Goal: Task Accomplishment & Management: Use online tool/utility

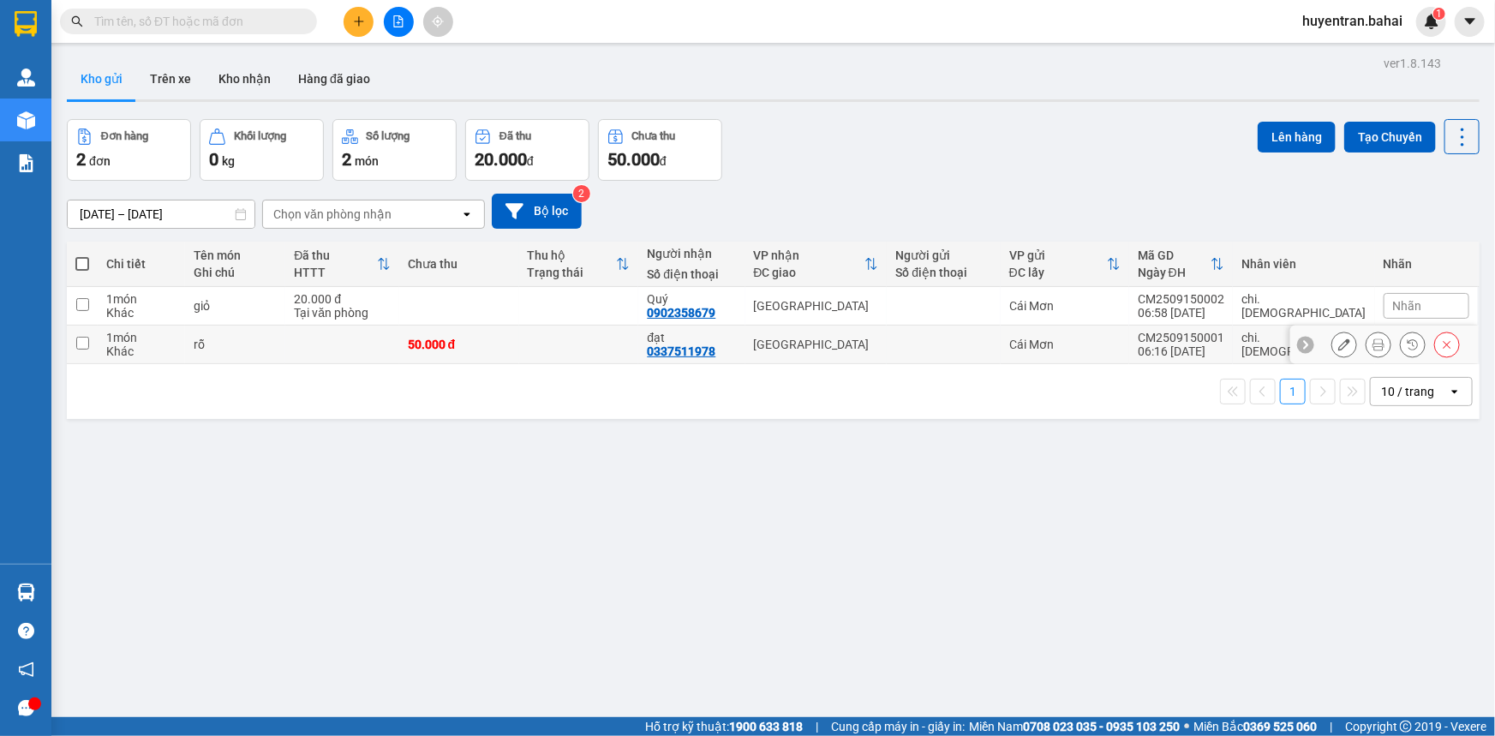
click at [1070, 343] on td "Cái Mơn" at bounding box center [1065, 345] width 129 height 39
checkbox input "true"
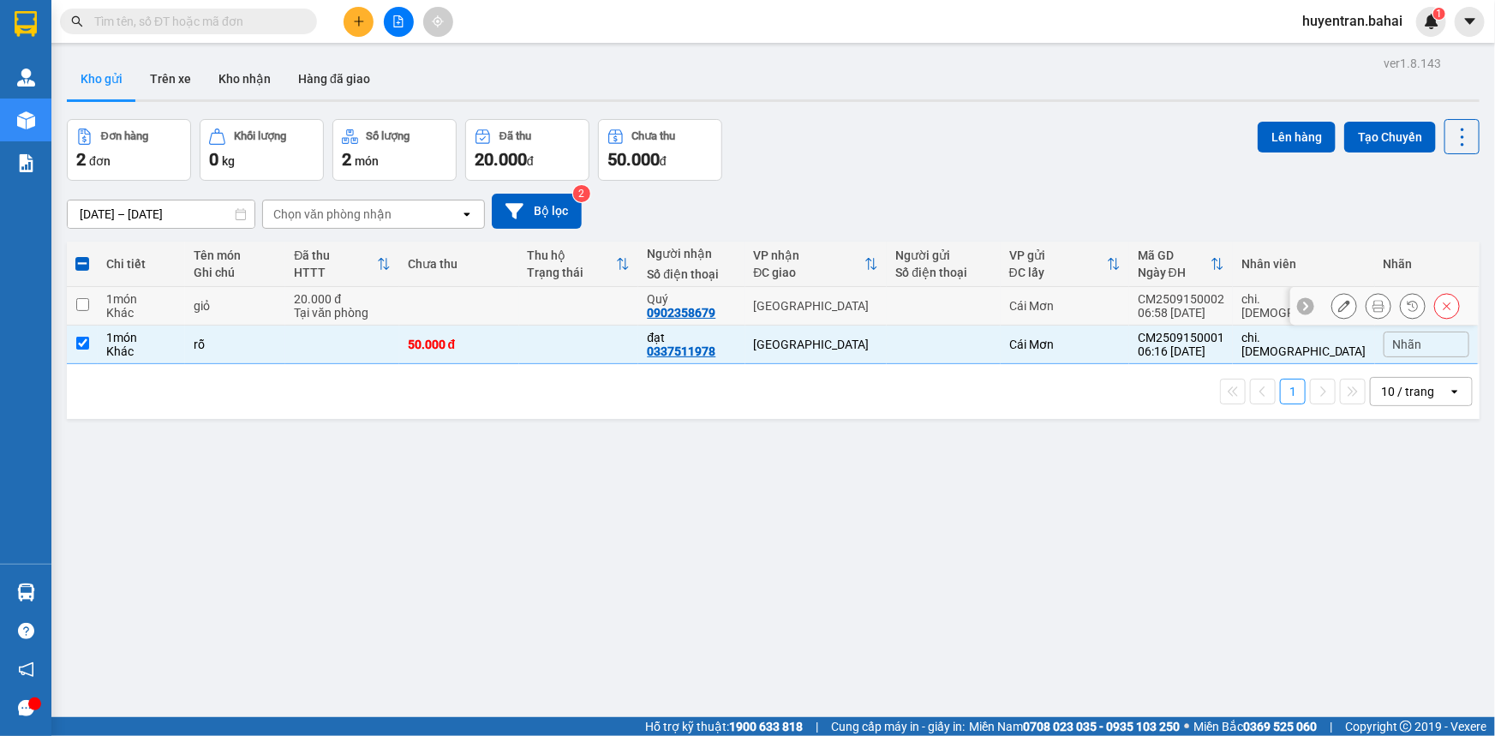
click at [1069, 311] on td "Cái Mơn" at bounding box center [1065, 306] width 129 height 39
checkbox input "true"
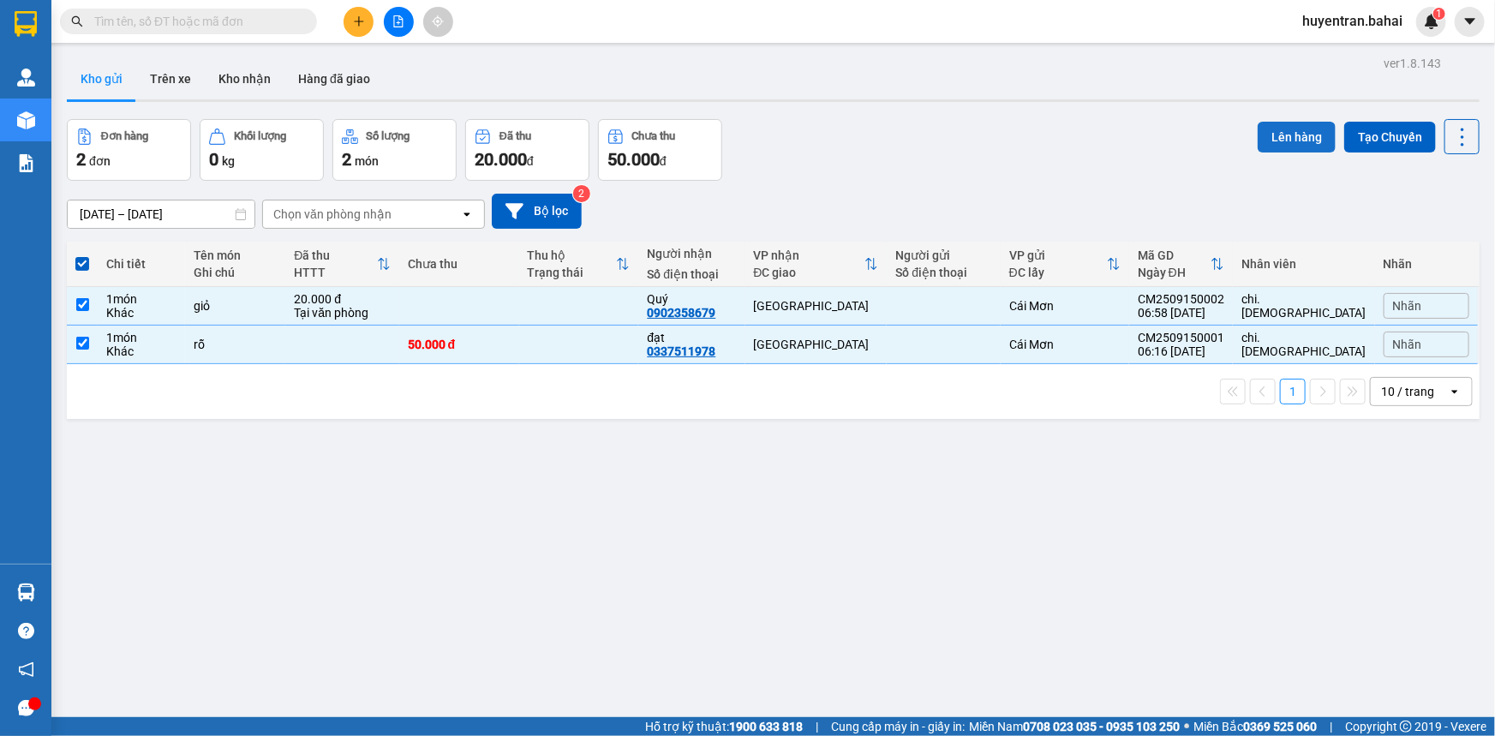
click at [1277, 139] on button "Lên hàng" at bounding box center [1297, 137] width 78 height 31
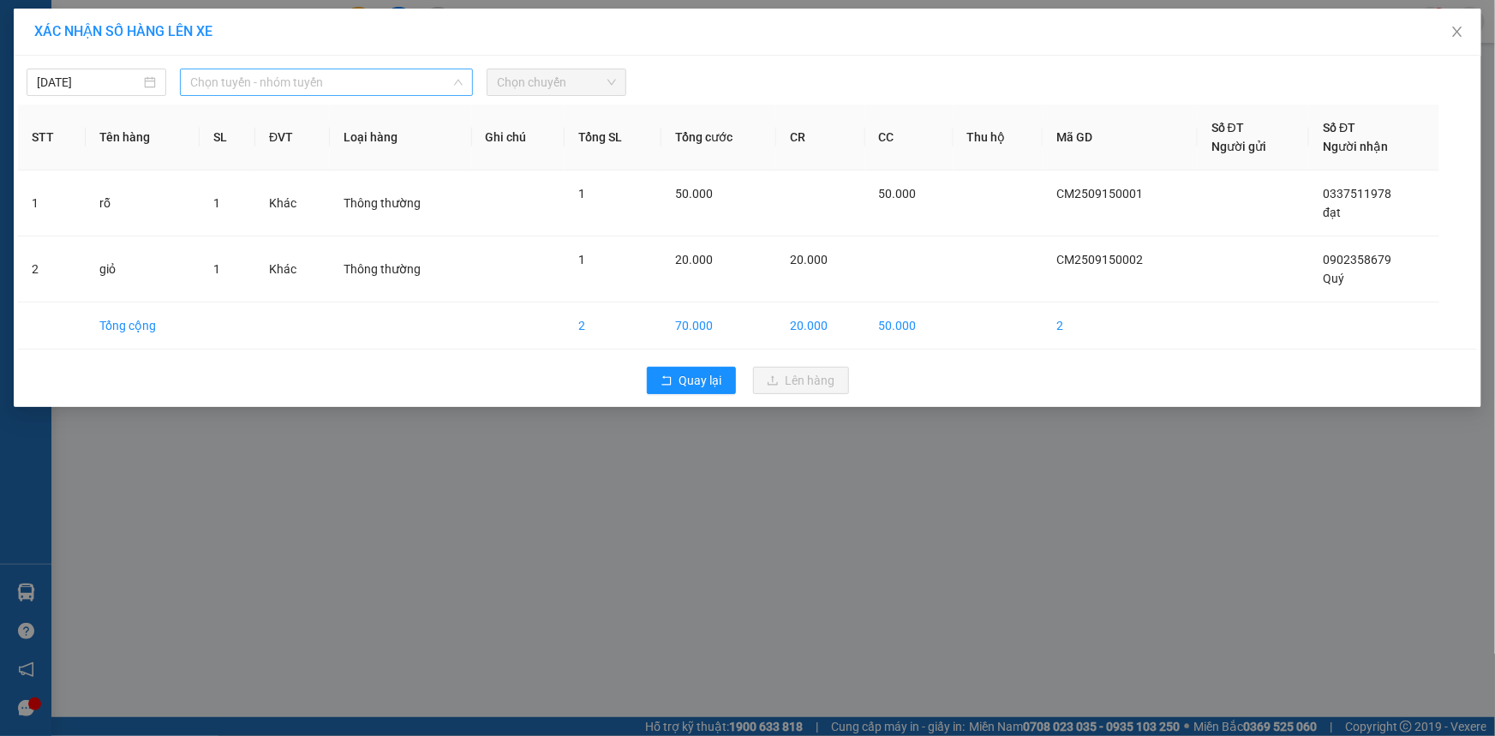
click at [291, 77] on span "Chọn tuyến - nhóm tuyến" at bounding box center [326, 82] width 272 height 26
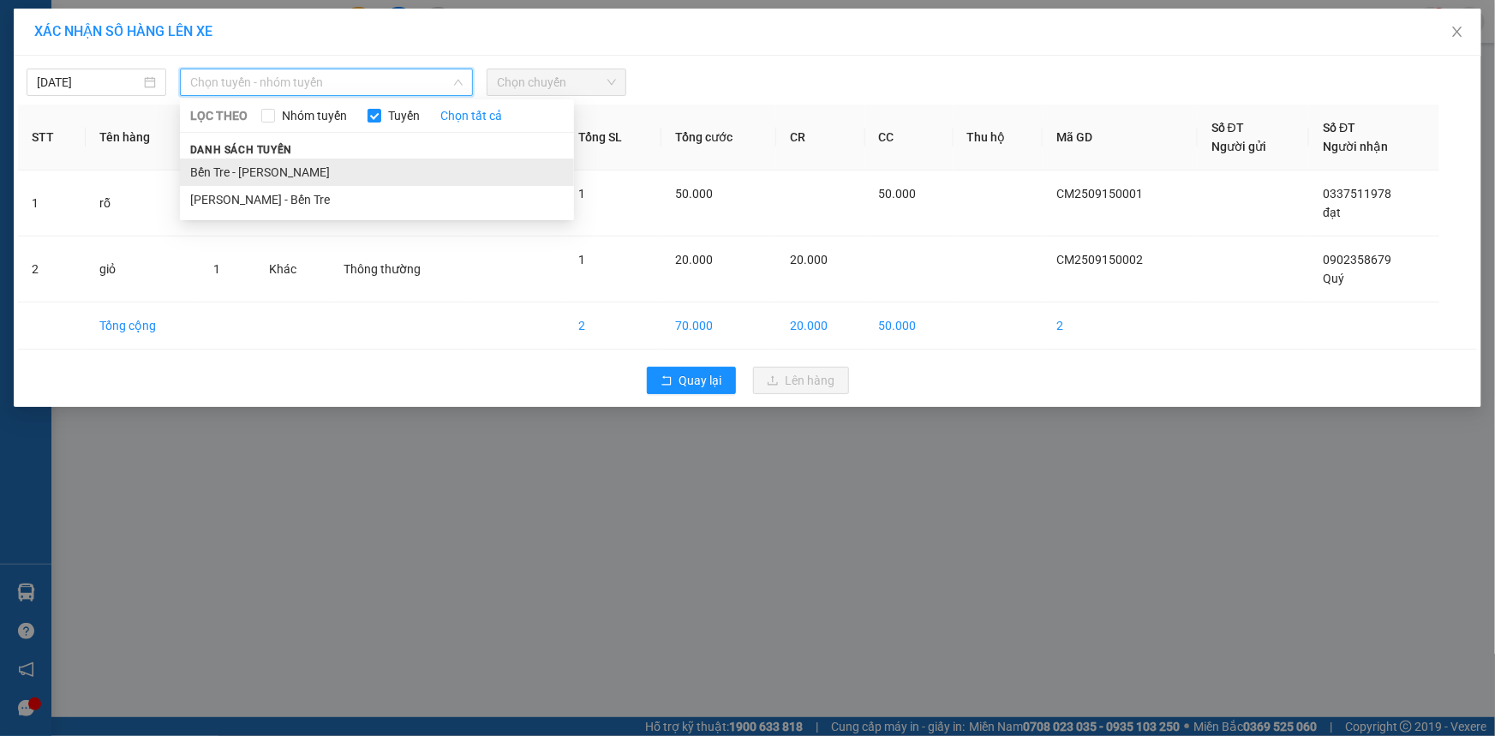
click at [338, 172] on li "Bến Tre - [PERSON_NAME]" at bounding box center [377, 171] width 394 height 27
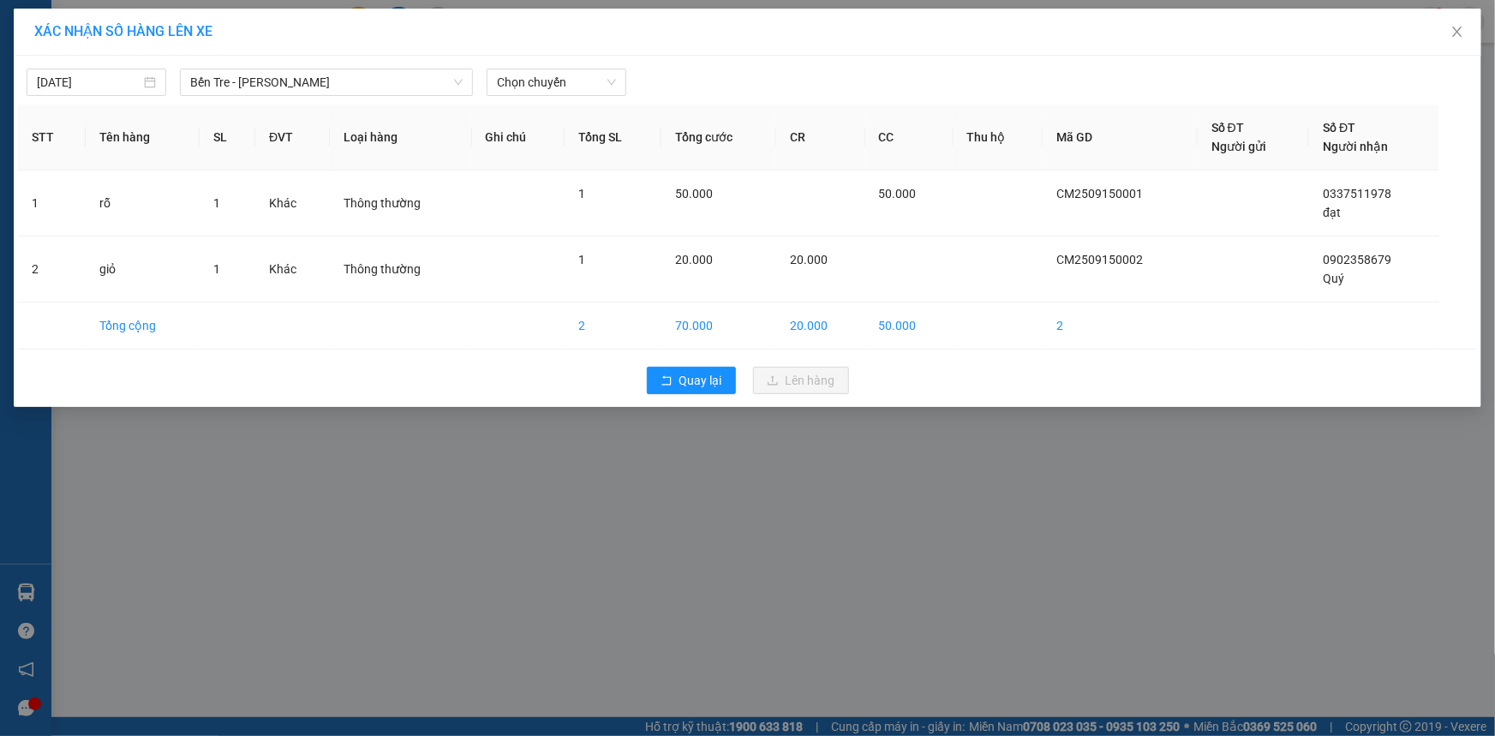
click at [576, 100] on div "[DATE] Bến Tre - [PERSON_NAME] LỌC THEO Nhóm tuyến Tuyến Chọn tất cả Danh sách …" at bounding box center [748, 231] width 1468 height 351
click at [581, 93] on span "Chọn chuyến" at bounding box center [556, 82] width 119 height 26
click at [574, 200] on div "07:00" at bounding box center [564, 203] width 134 height 19
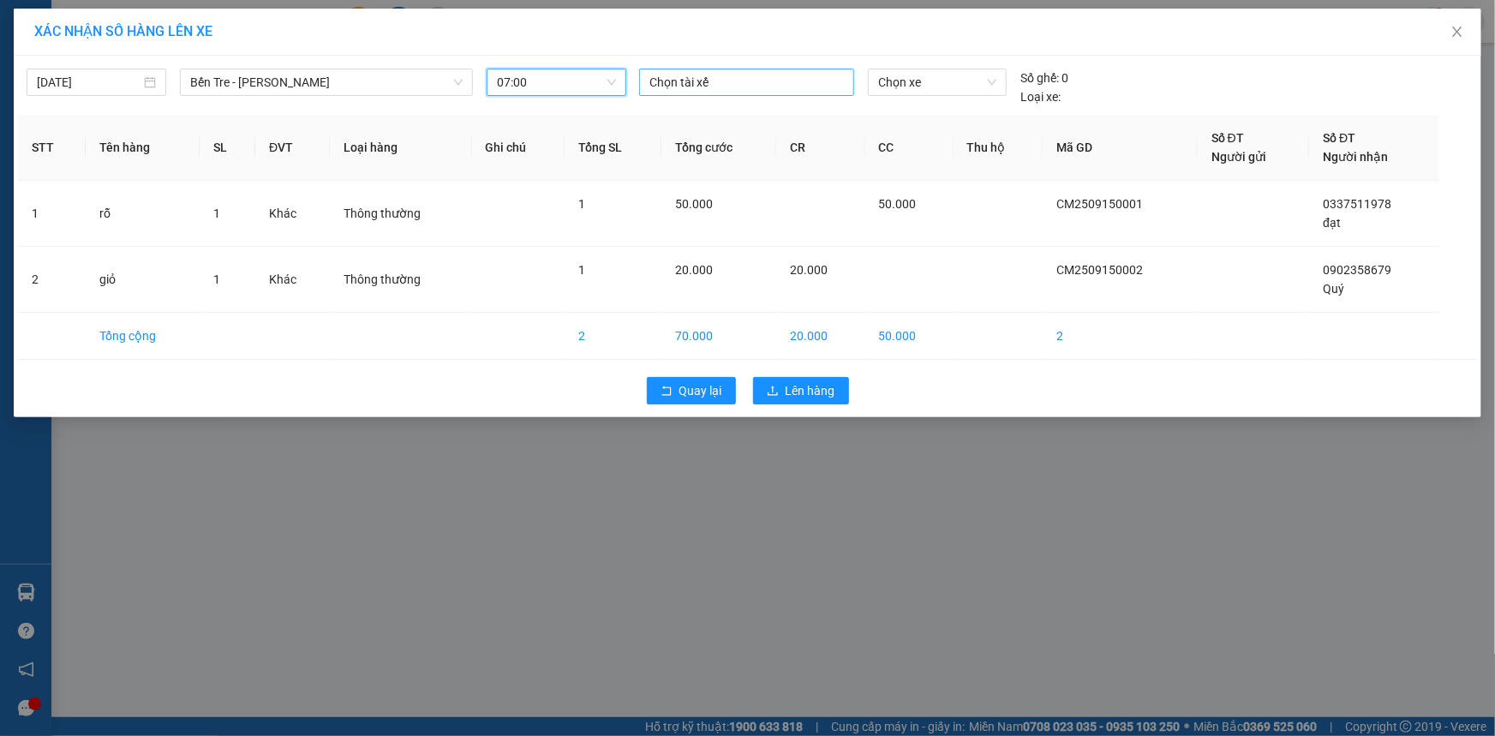
click at [696, 87] on div at bounding box center [746, 82] width 206 height 21
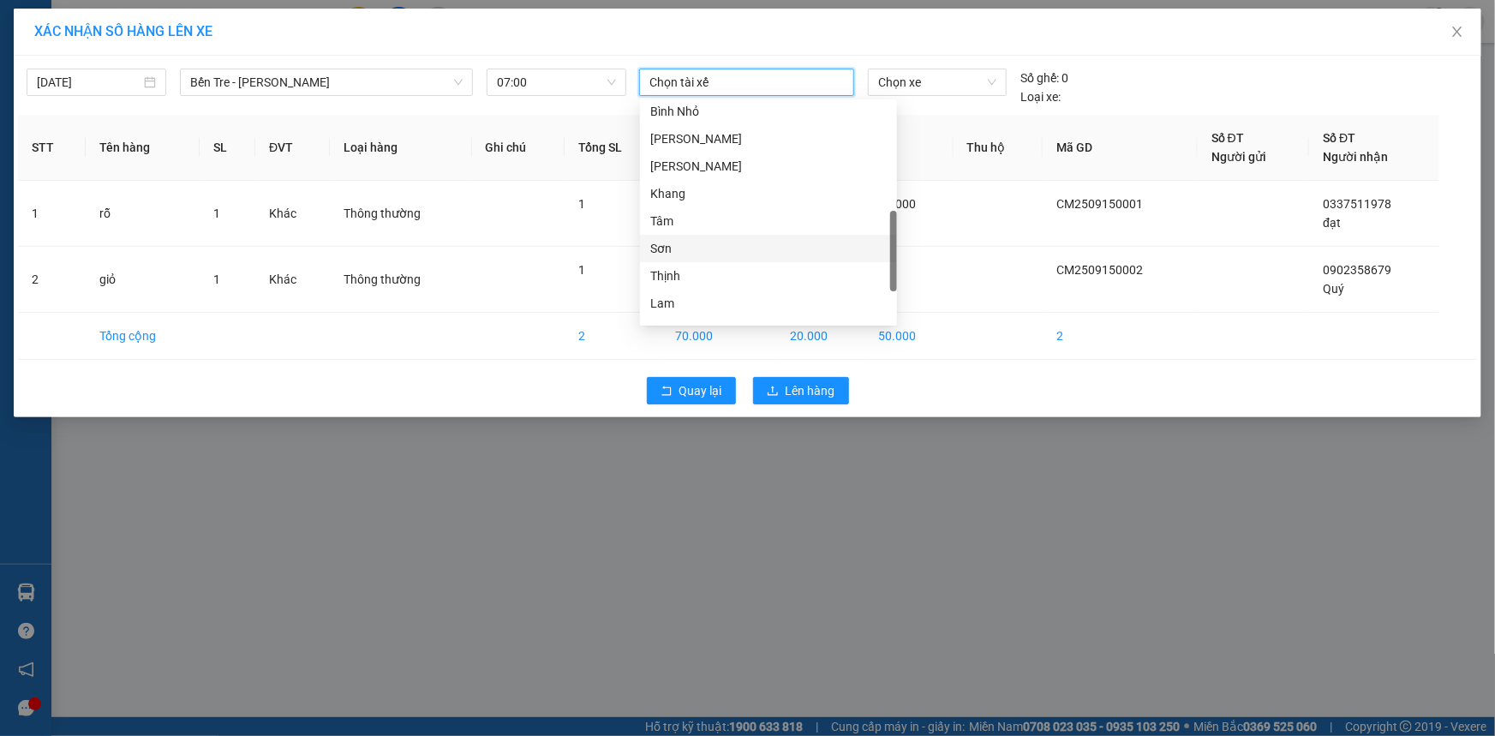
scroll to position [520, 0]
click at [704, 273] on div "Hiếu" at bounding box center [768, 281] width 236 height 19
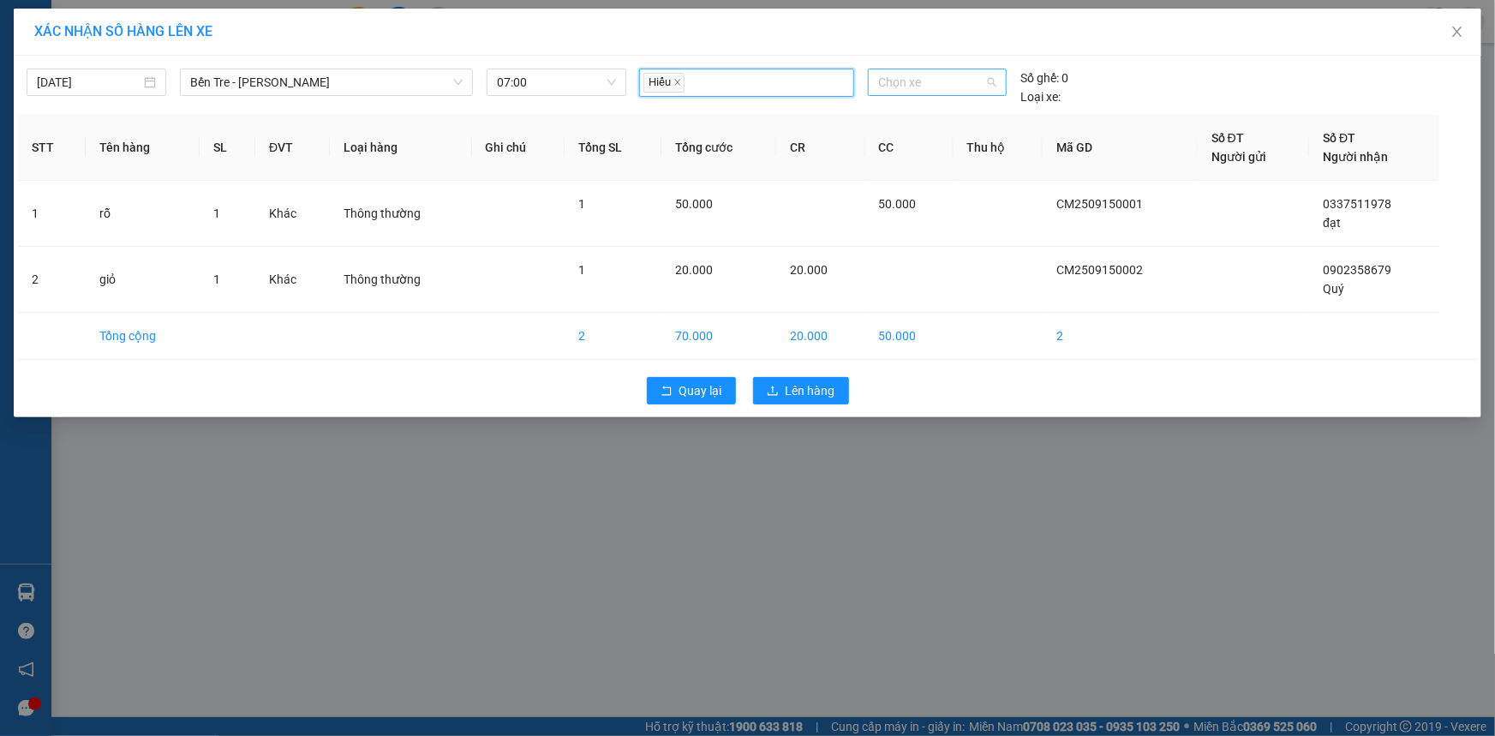
click at [900, 93] on span "Chọn xe" at bounding box center [937, 82] width 118 height 26
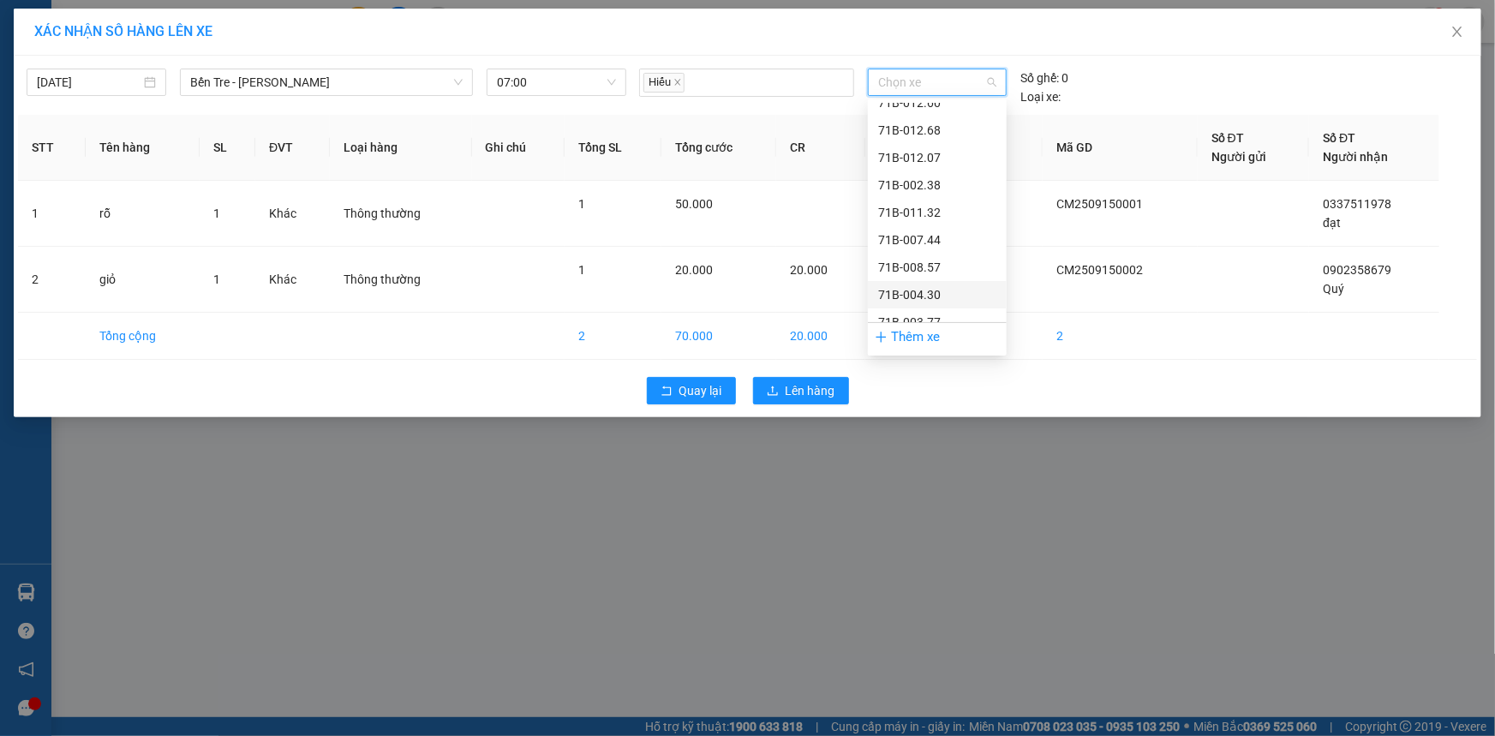
scroll to position [311, 0]
click at [932, 242] on div "71B-003.77" at bounding box center [937, 244] width 118 height 19
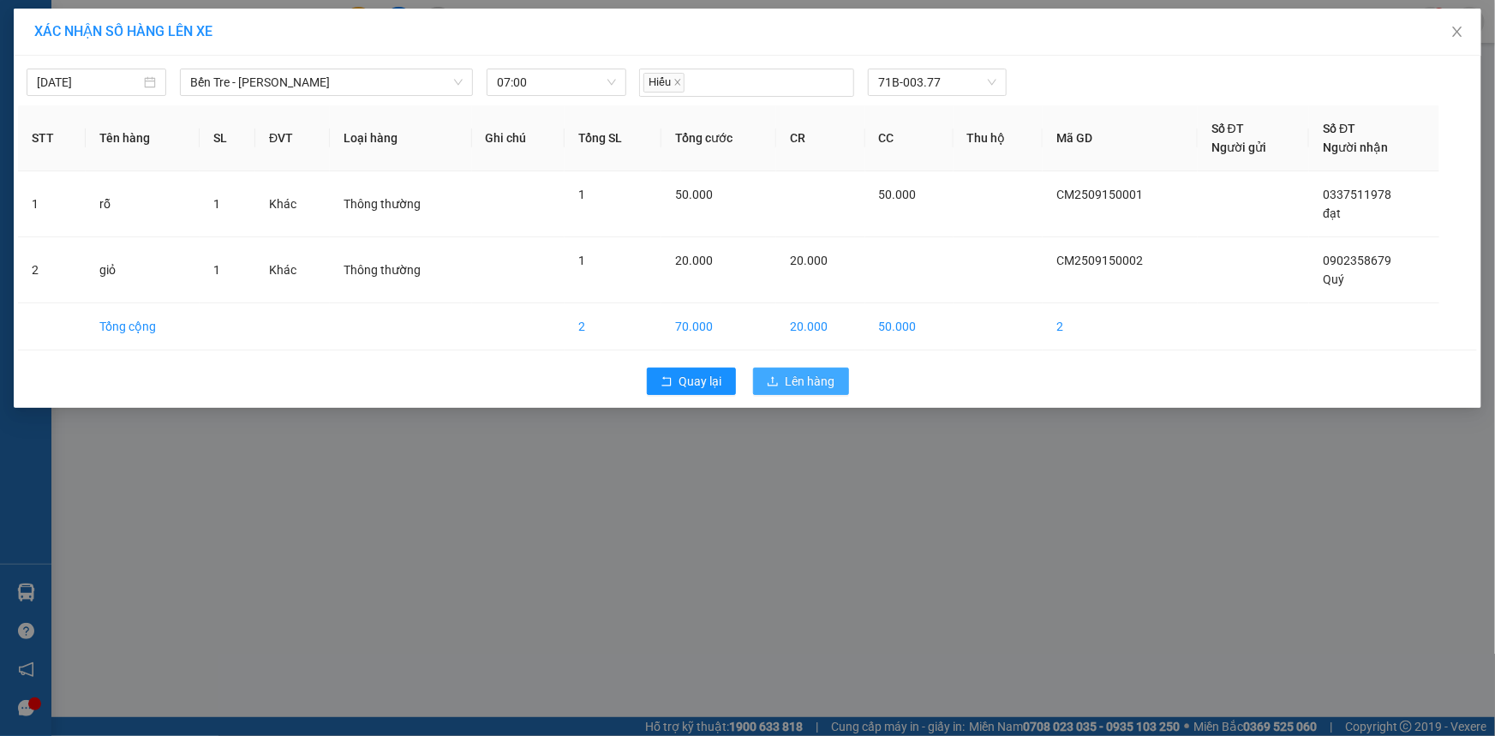
click at [837, 386] on button "Lên hàng" at bounding box center [801, 381] width 96 height 27
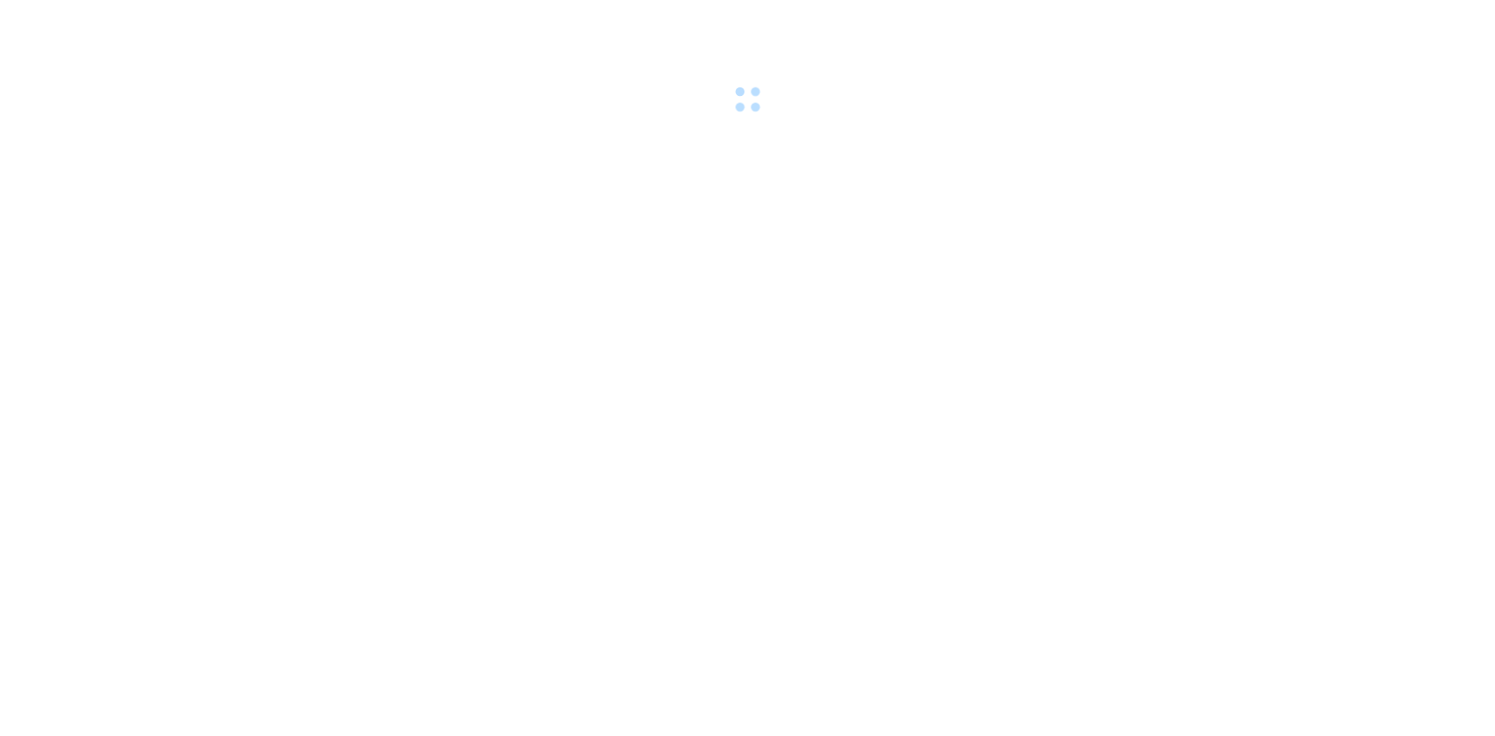
click at [963, 477] on body at bounding box center [747, 368] width 1495 height 736
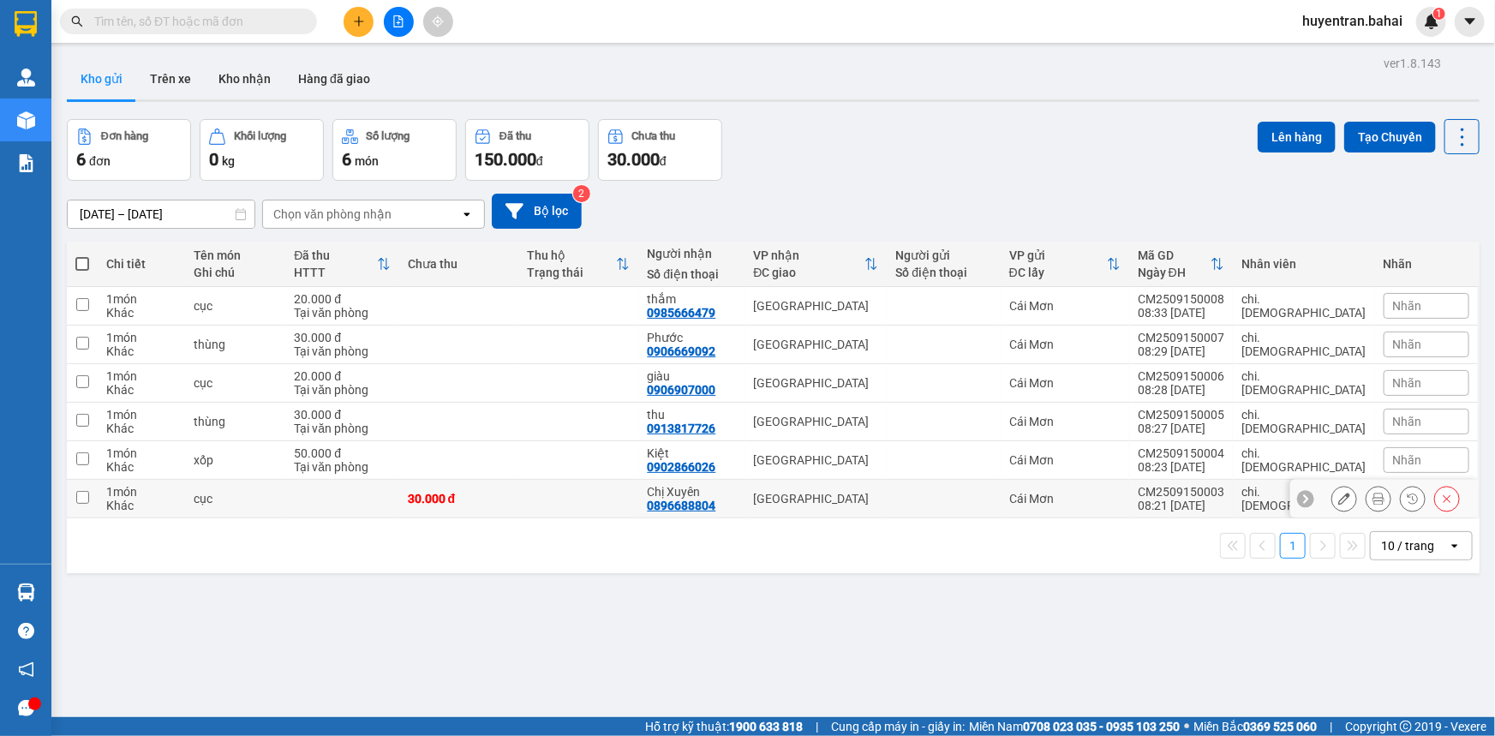
click at [1113, 492] on div "Cái Mơn" at bounding box center [1064, 499] width 111 height 14
checkbox input "true"
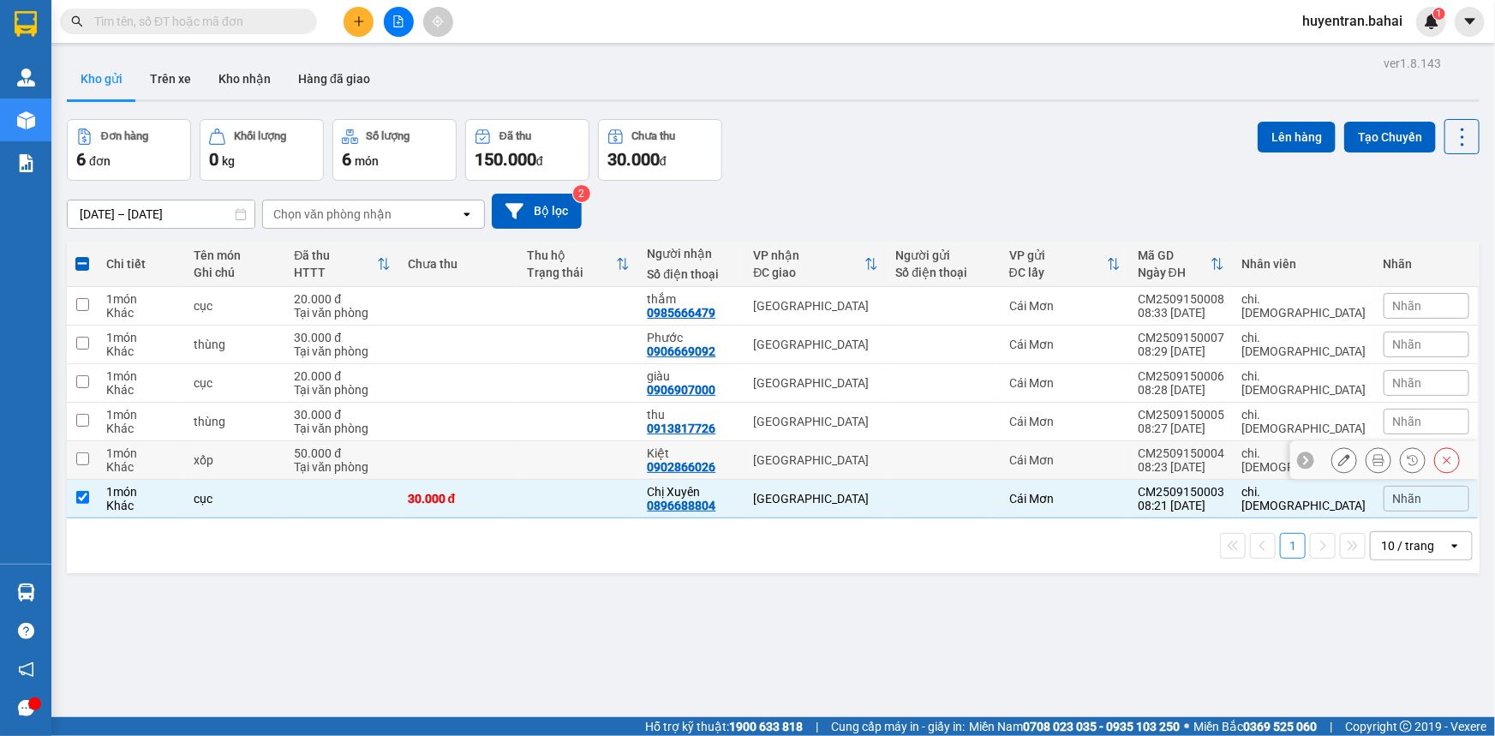
click at [1129, 446] on td "Cái Mơn" at bounding box center [1065, 460] width 129 height 39
checkbox input "true"
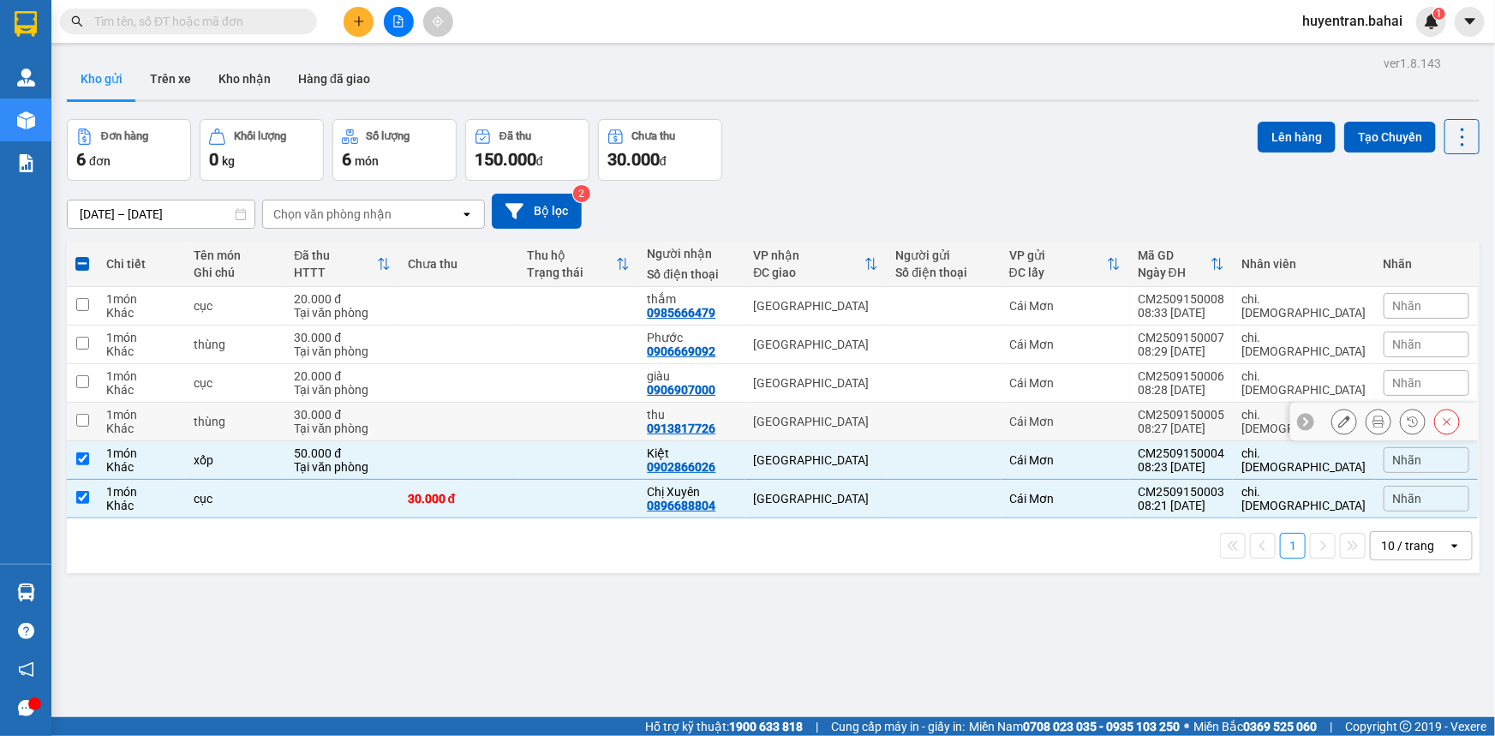
click at [1121, 419] on div "Cái Mơn" at bounding box center [1064, 422] width 111 height 14
checkbox input "true"
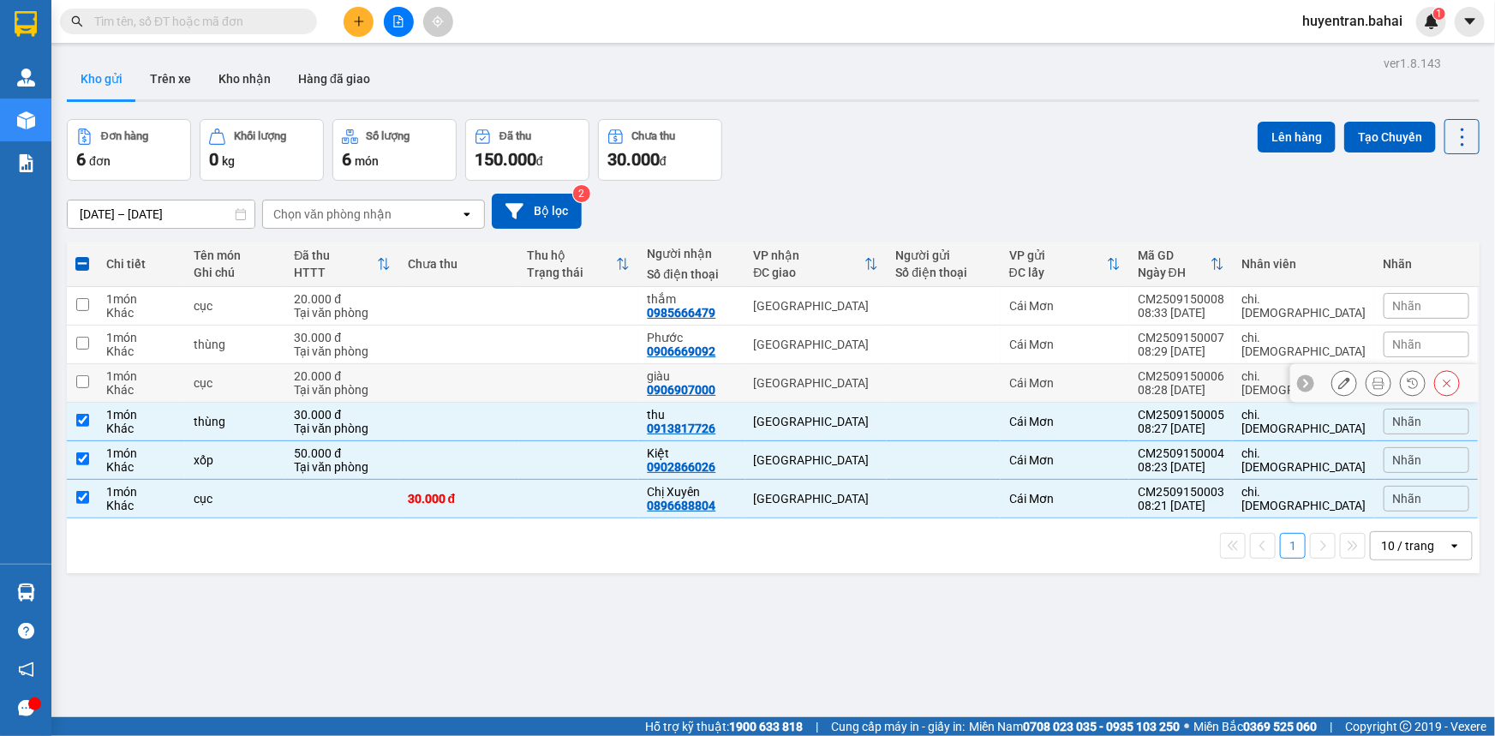
click at [1129, 390] on td "Cái Mơn" at bounding box center [1065, 383] width 129 height 39
checkbox input "true"
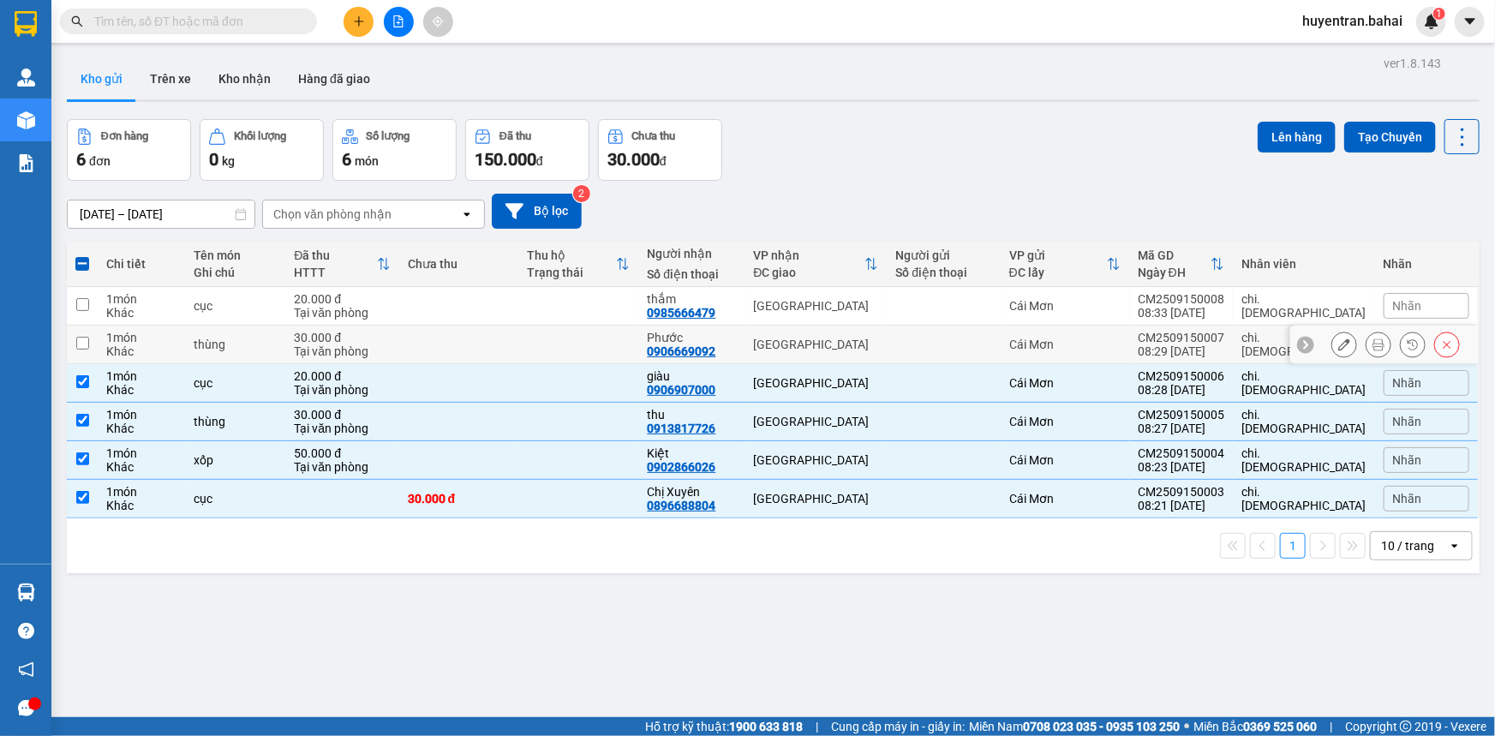
click at [1121, 350] on div "Cái Mơn" at bounding box center [1064, 345] width 111 height 14
checkbox input "true"
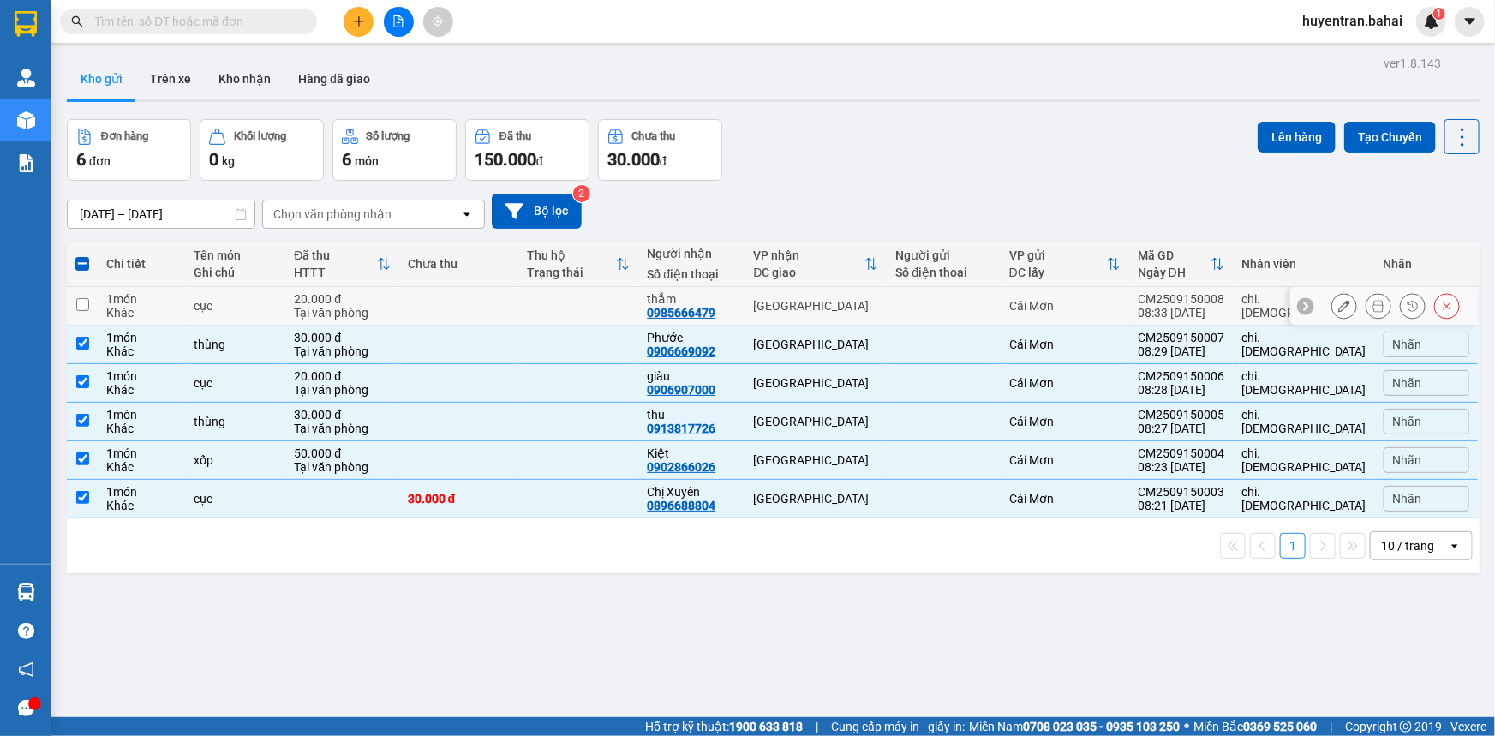
click at [1121, 311] on div "Cái Mơn" at bounding box center [1064, 306] width 111 height 14
checkbox input "true"
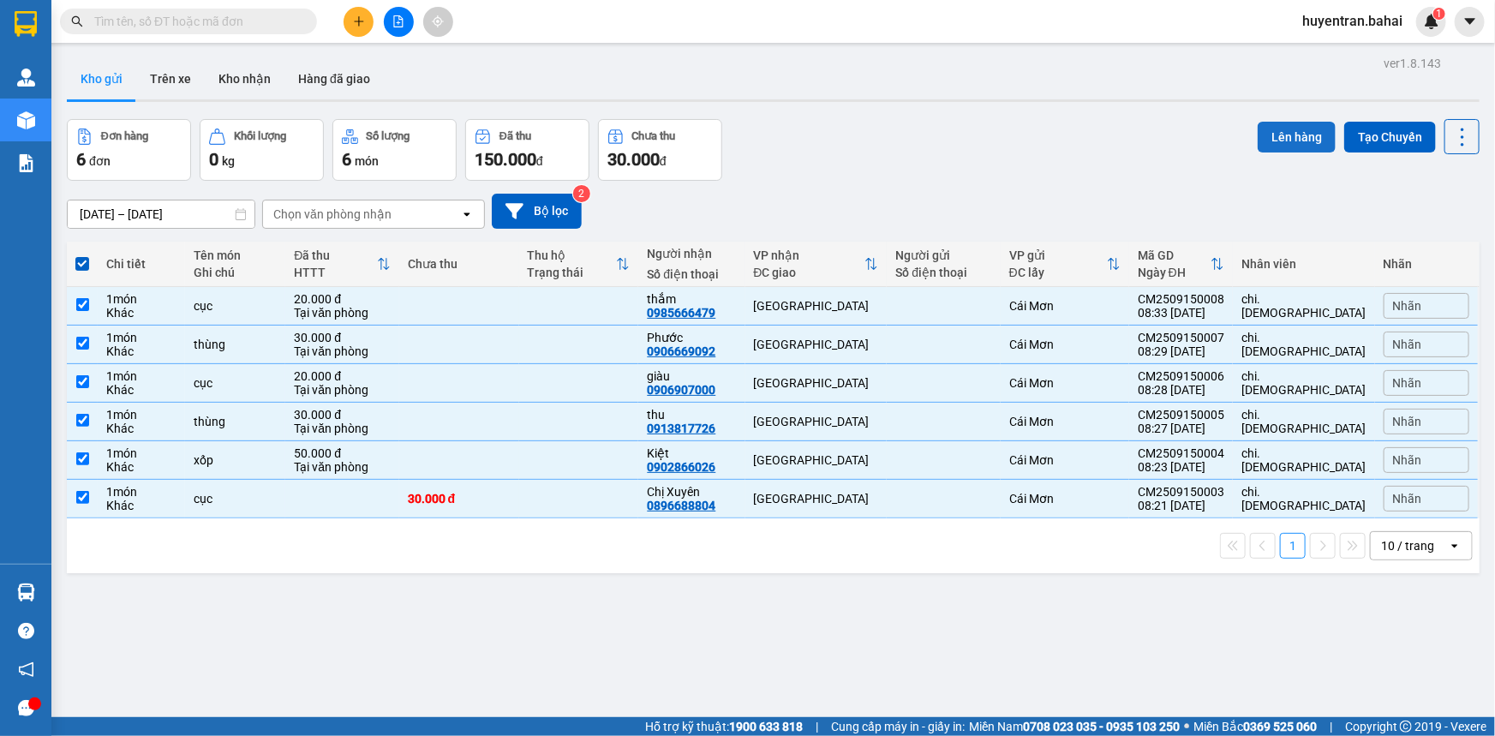
click at [1281, 135] on button "Lên hàng" at bounding box center [1297, 137] width 78 height 31
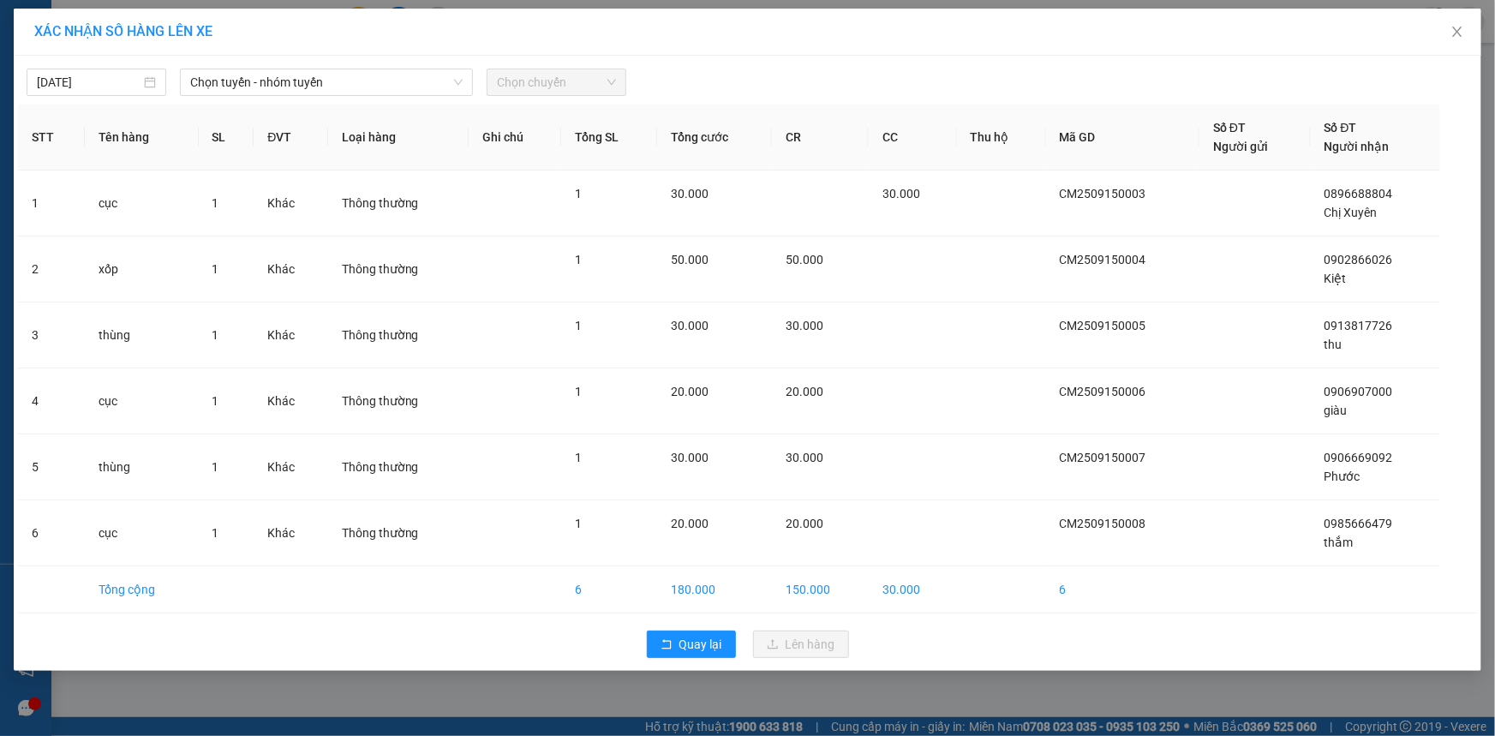
click at [421, 96] on div "15/09/2025 Chọn tuyến - nhóm tuyến Chọn chuyến STT Tên hàng SL ĐVT Loại hàng Gh…" at bounding box center [748, 363] width 1468 height 615
click at [433, 81] on span "Chọn tuyến - nhóm tuyến" at bounding box center [326, 82] width 272 height 26
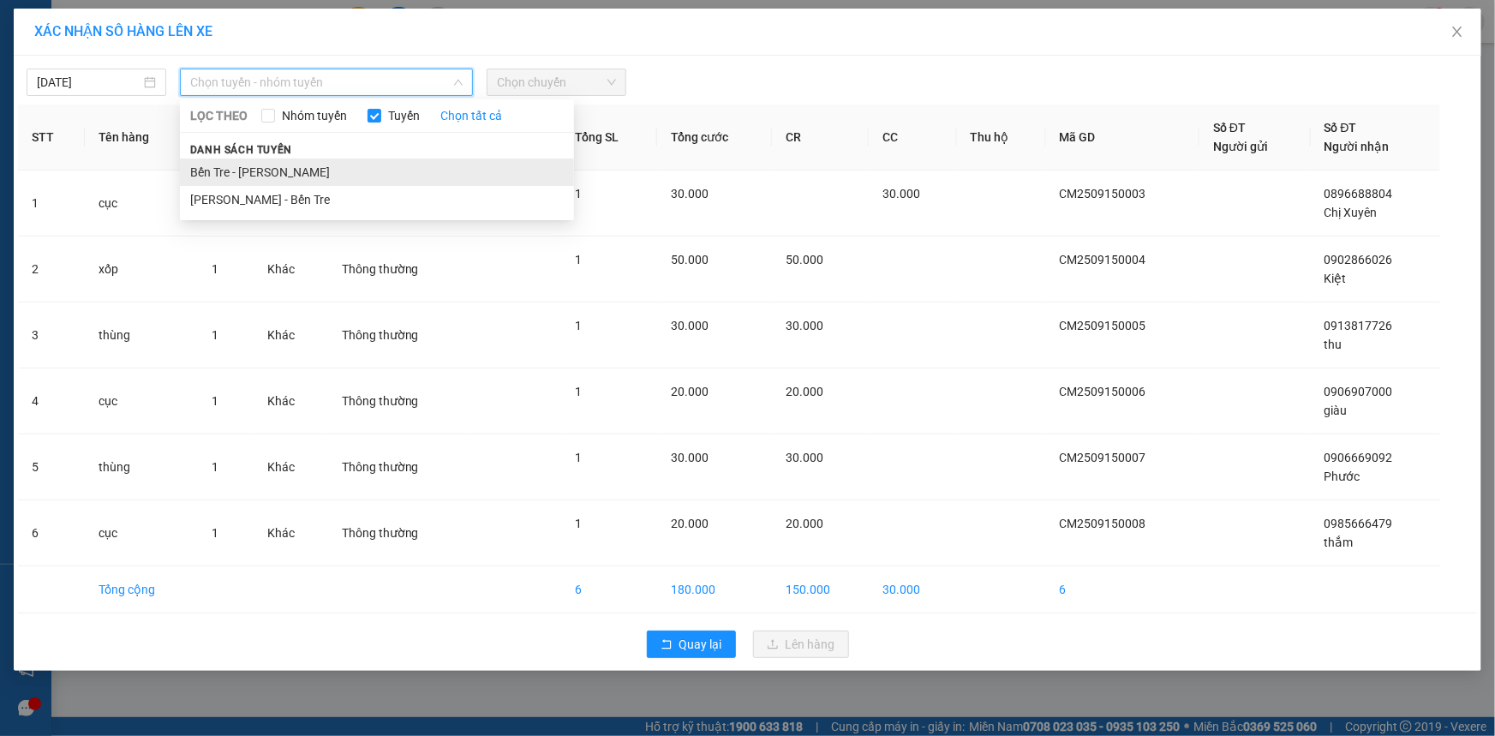
click at [428, 160] on li "Bến Tre - [PERSON_NAME]" at bounding box center [377, 171] width 394 height 27
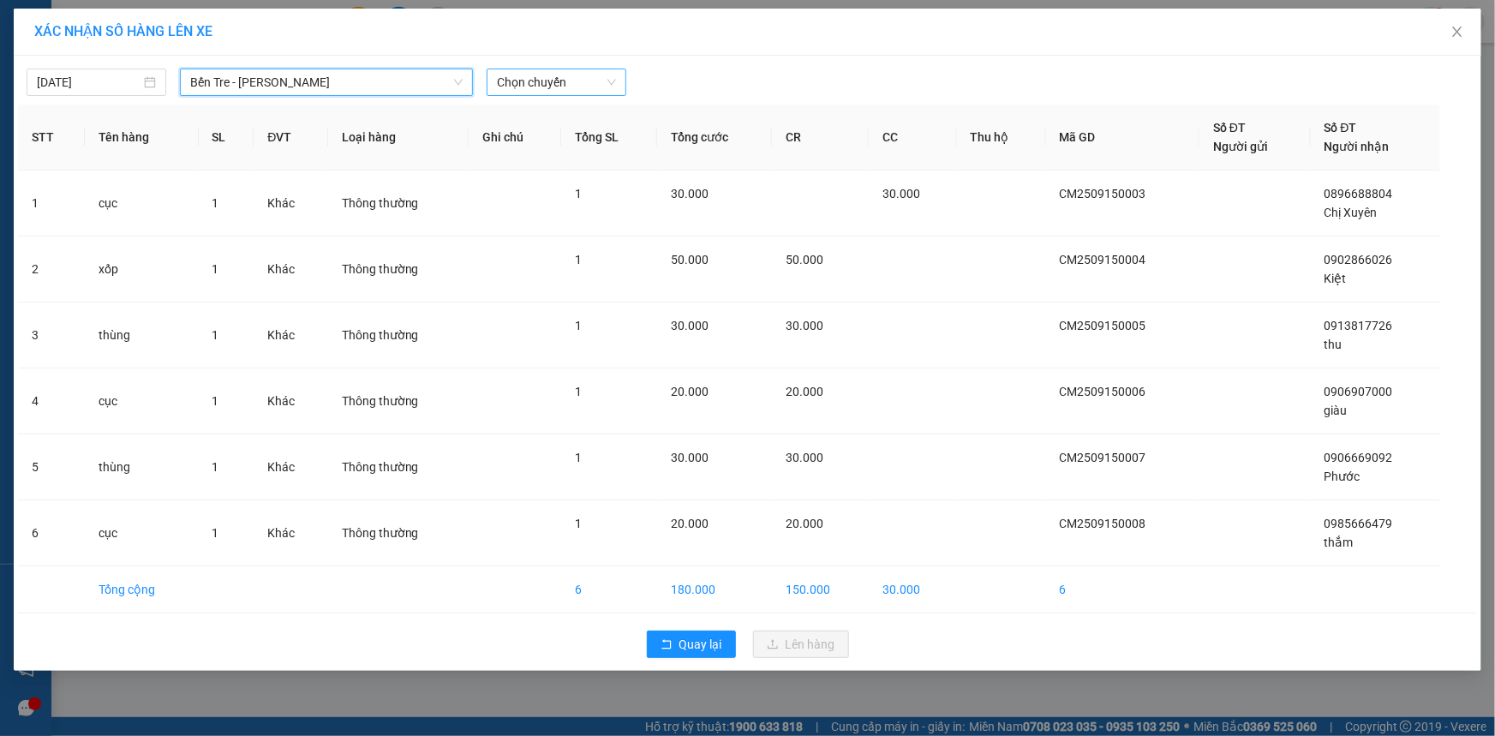
click at [599, 81] on span "Chọn chuyến" at bounding box center [556, 82] width 119 height 26
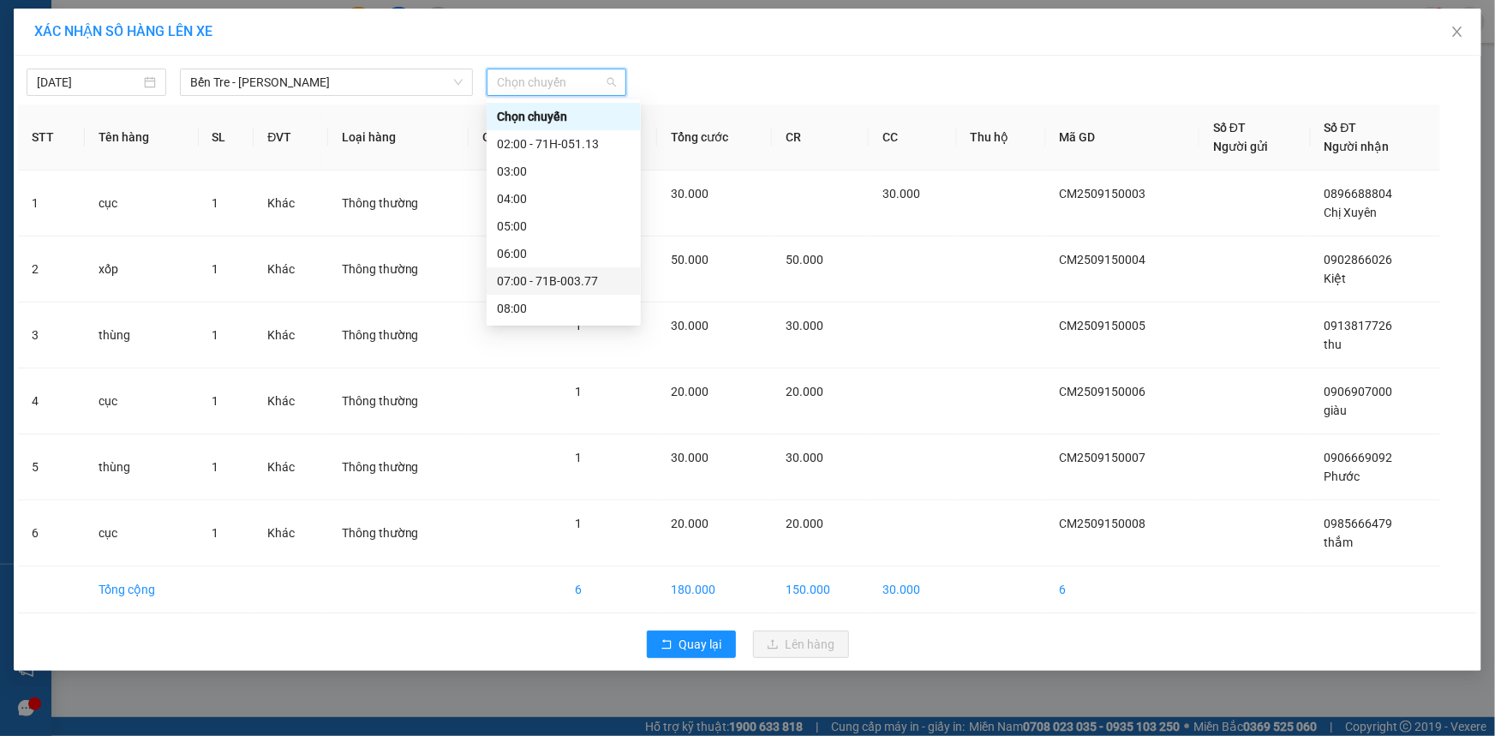
scroll to position [155, 0]
click at [593, 148] on div "08:00" at bounding box center [564, 153] width 134 height 19
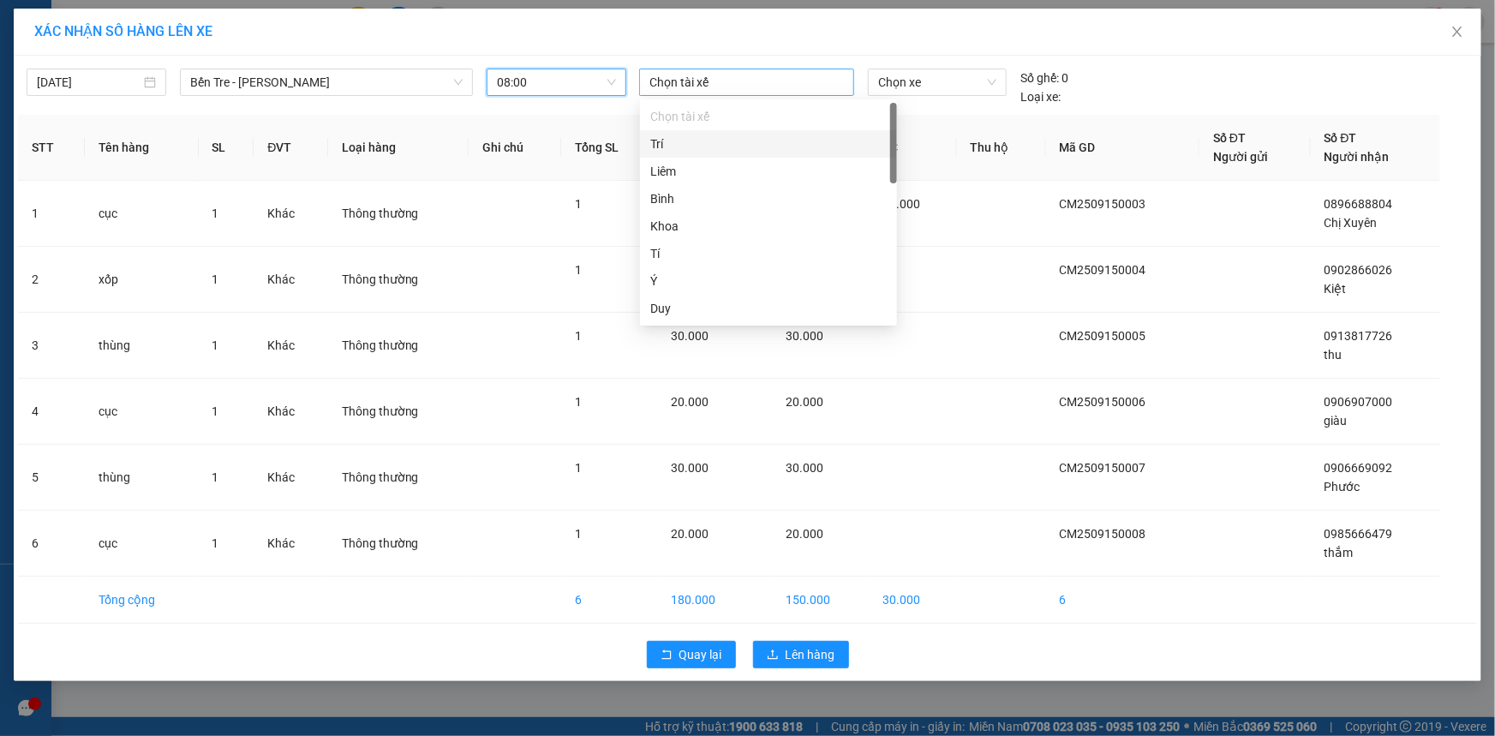
click at [670, 75] on div at bounding box center [746, 82] width 206 height 21
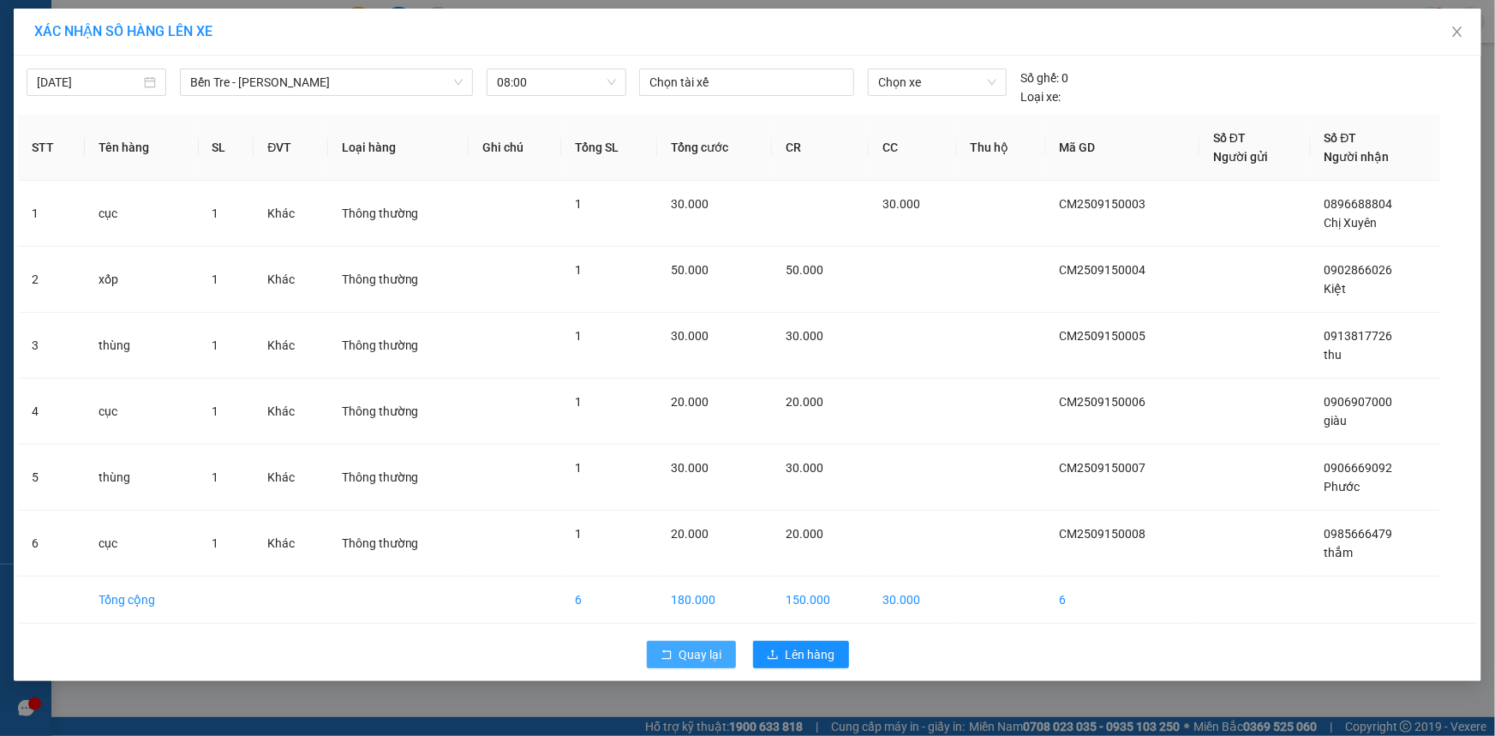
click at [711, 641] on button "Quay lại" at bounding box center [691, 654] width 89 height 27
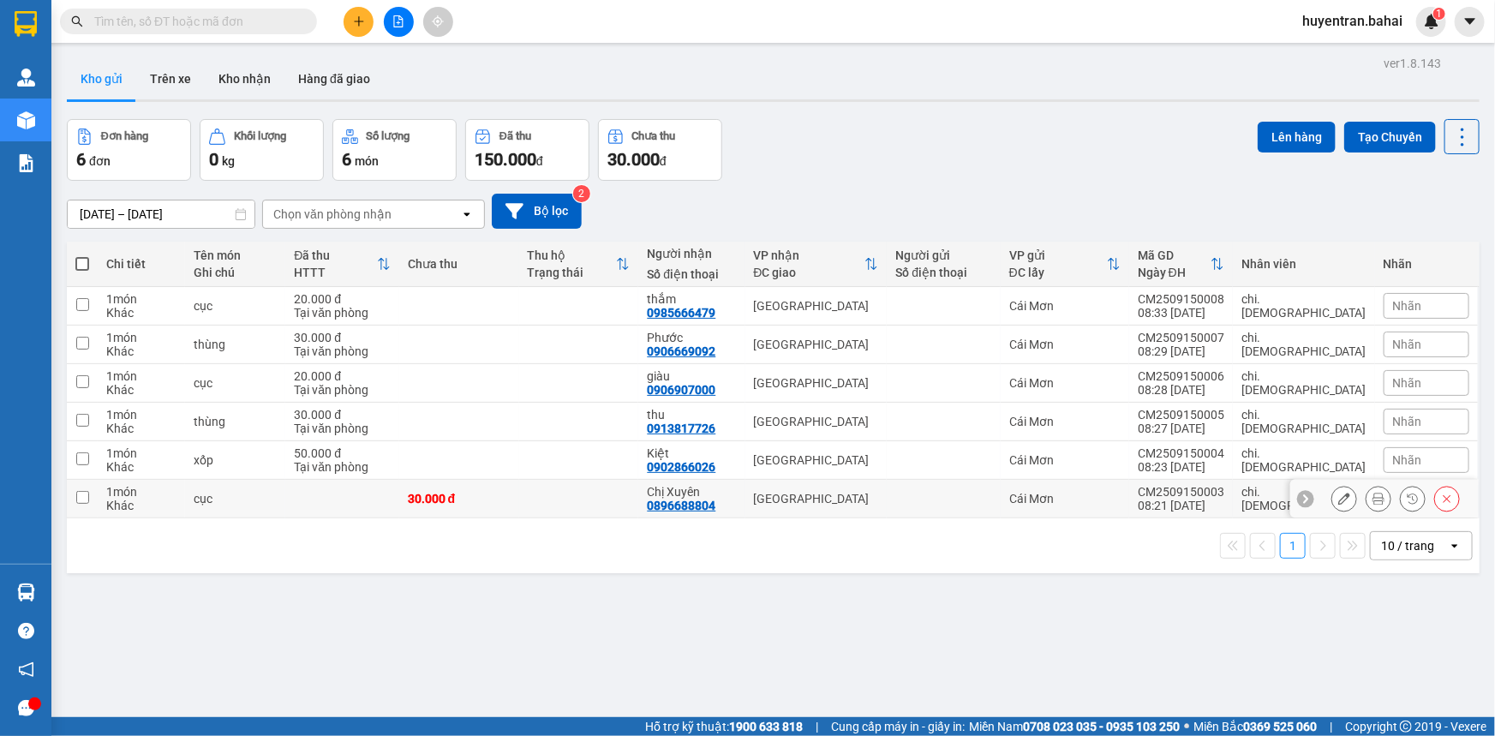
click at [965, 489] on td at bounding box center [943, 499] width 113 height 39
checkbox input "true"
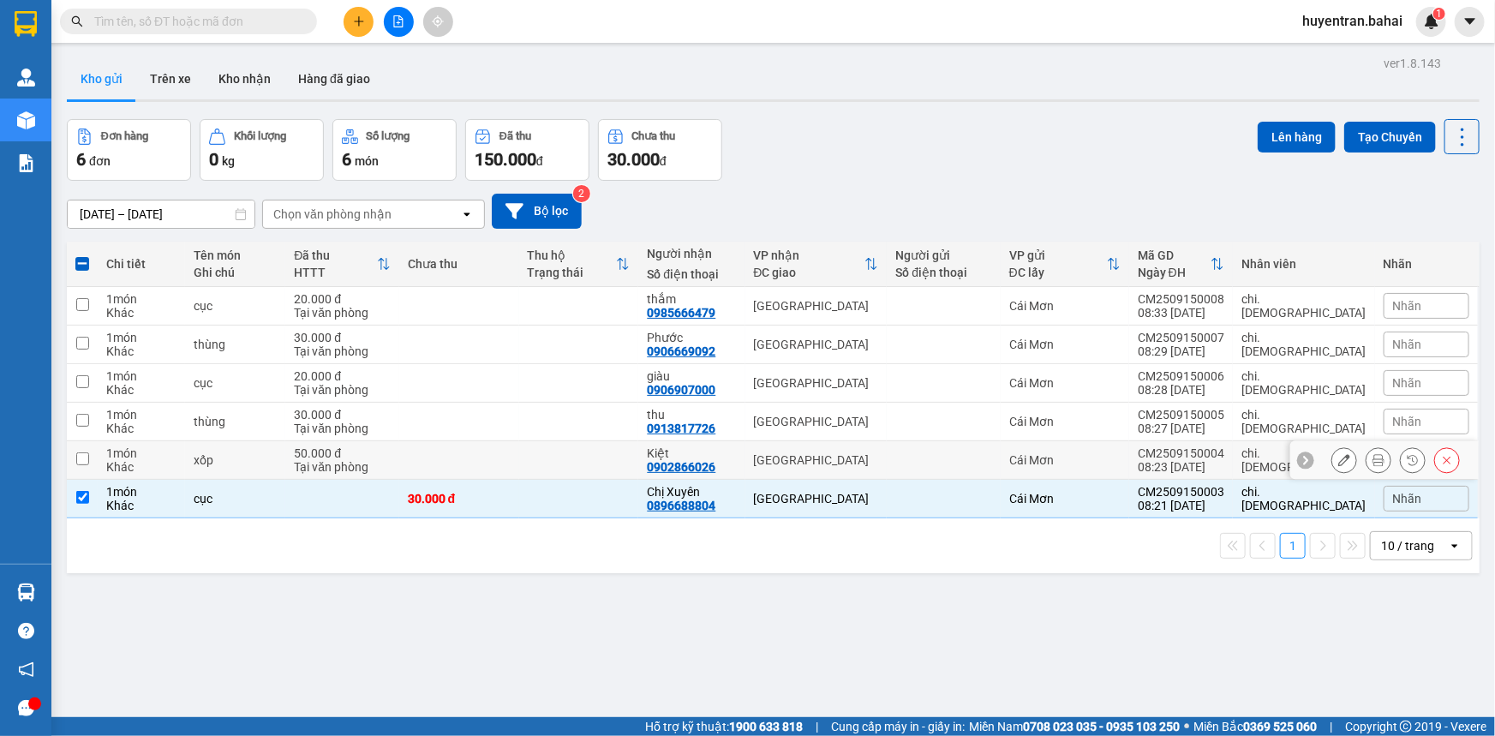
click at [980, 451] on td at bounding box center [943, 460] width 113 height 39
checkbox input "true"
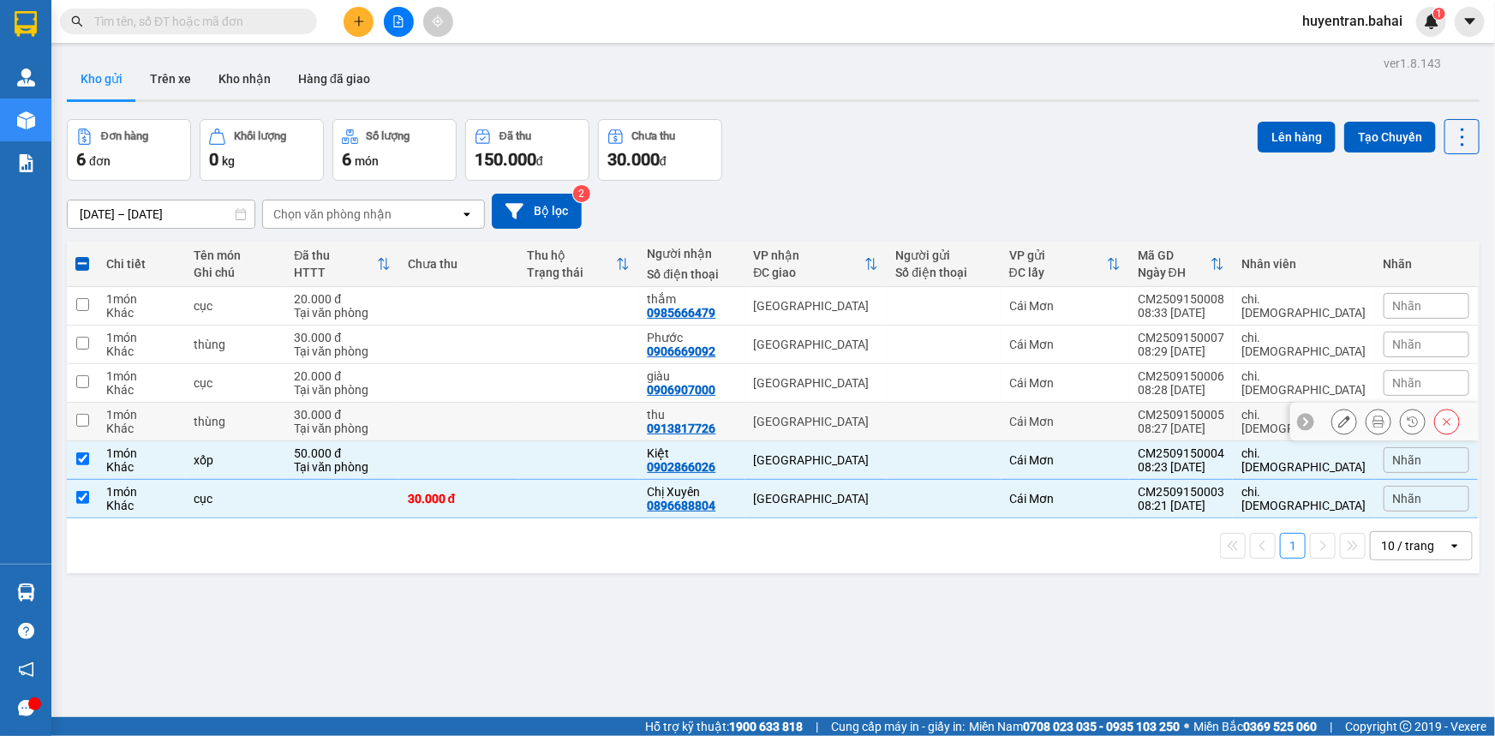
click at [991, 416] on div at bounding box center [943, 422] width 96 height 14
checkbox input "true"
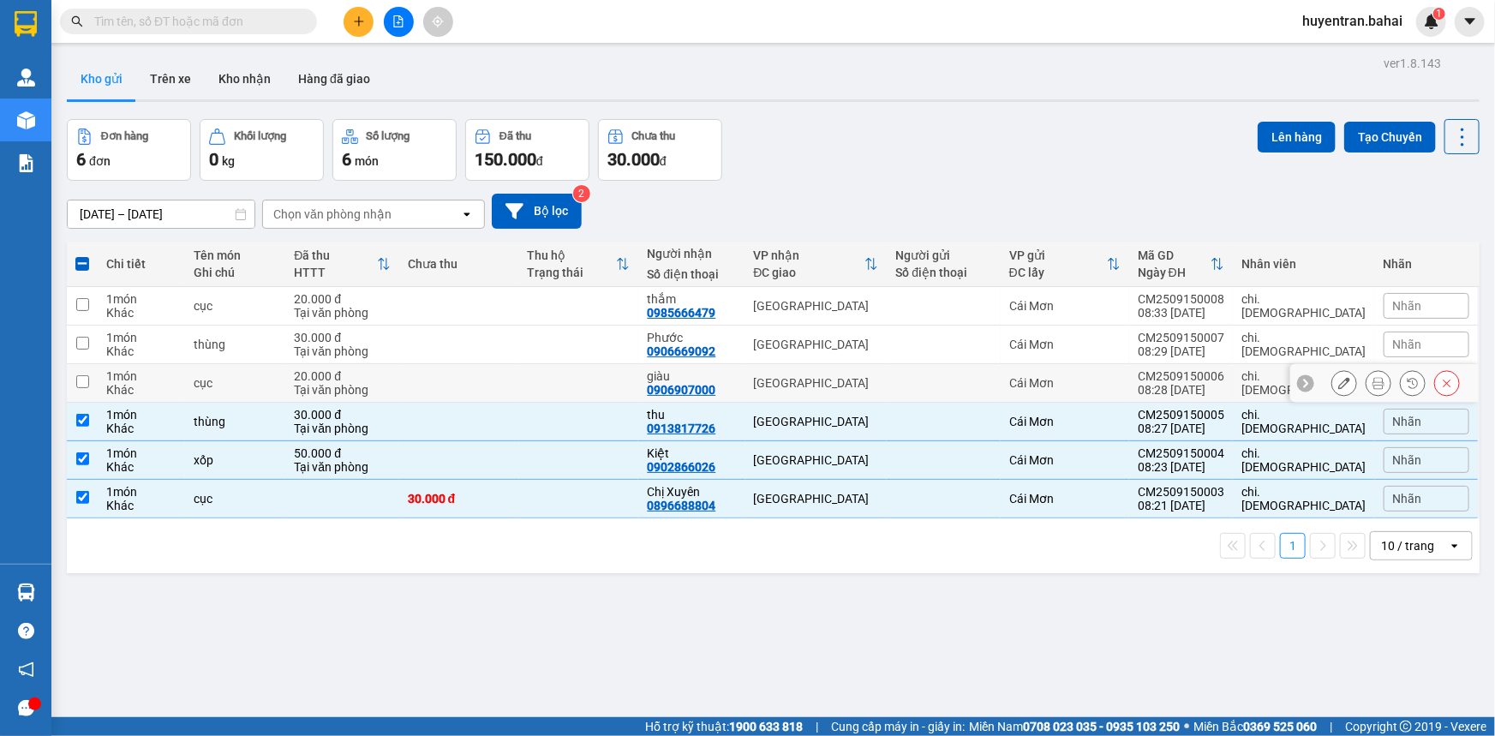
click at [991, 388] on div at bounding box center [943, 383] width 96 height 14
checkbox input "true"
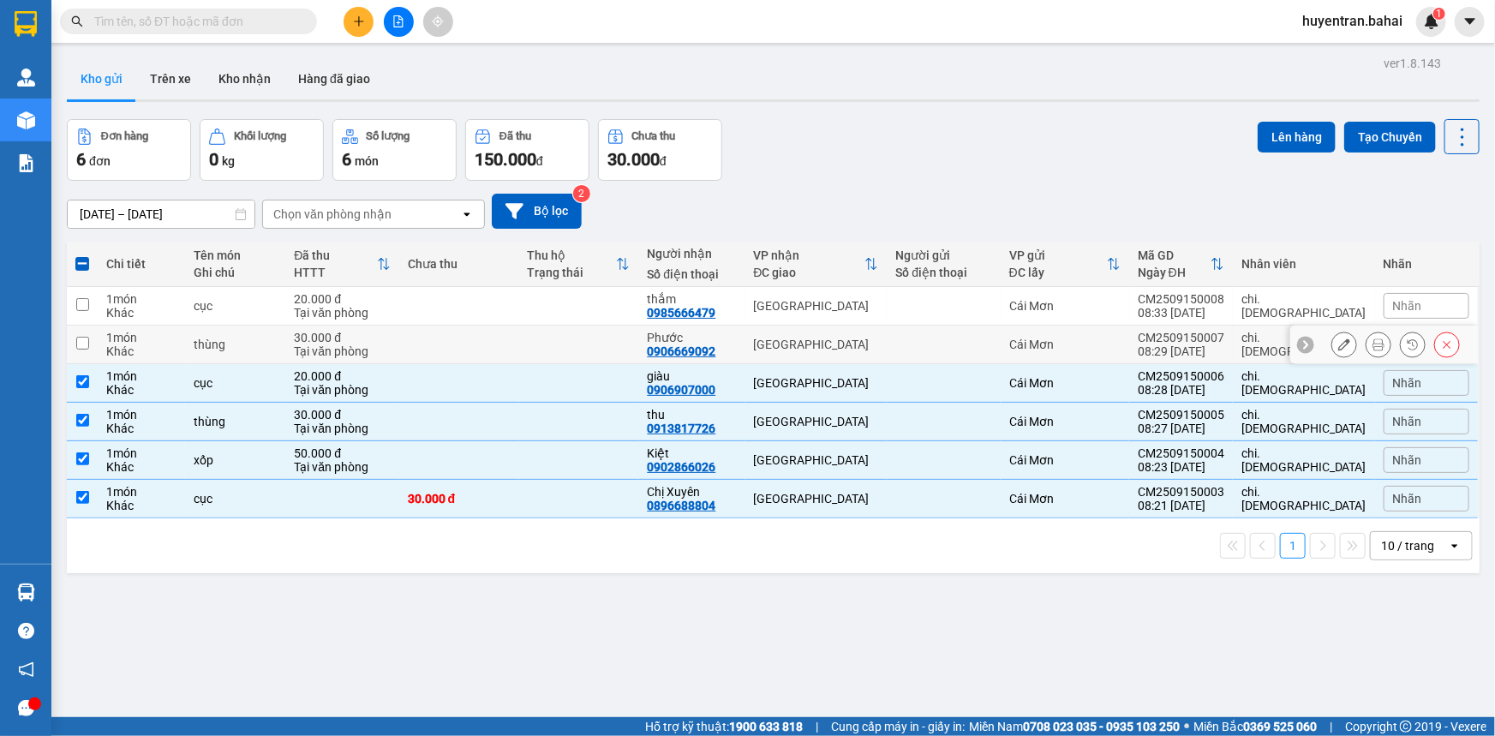
click at [1000, 352] on td at bounding box center [943, 345] width 113 height 39
checkbox input "true"
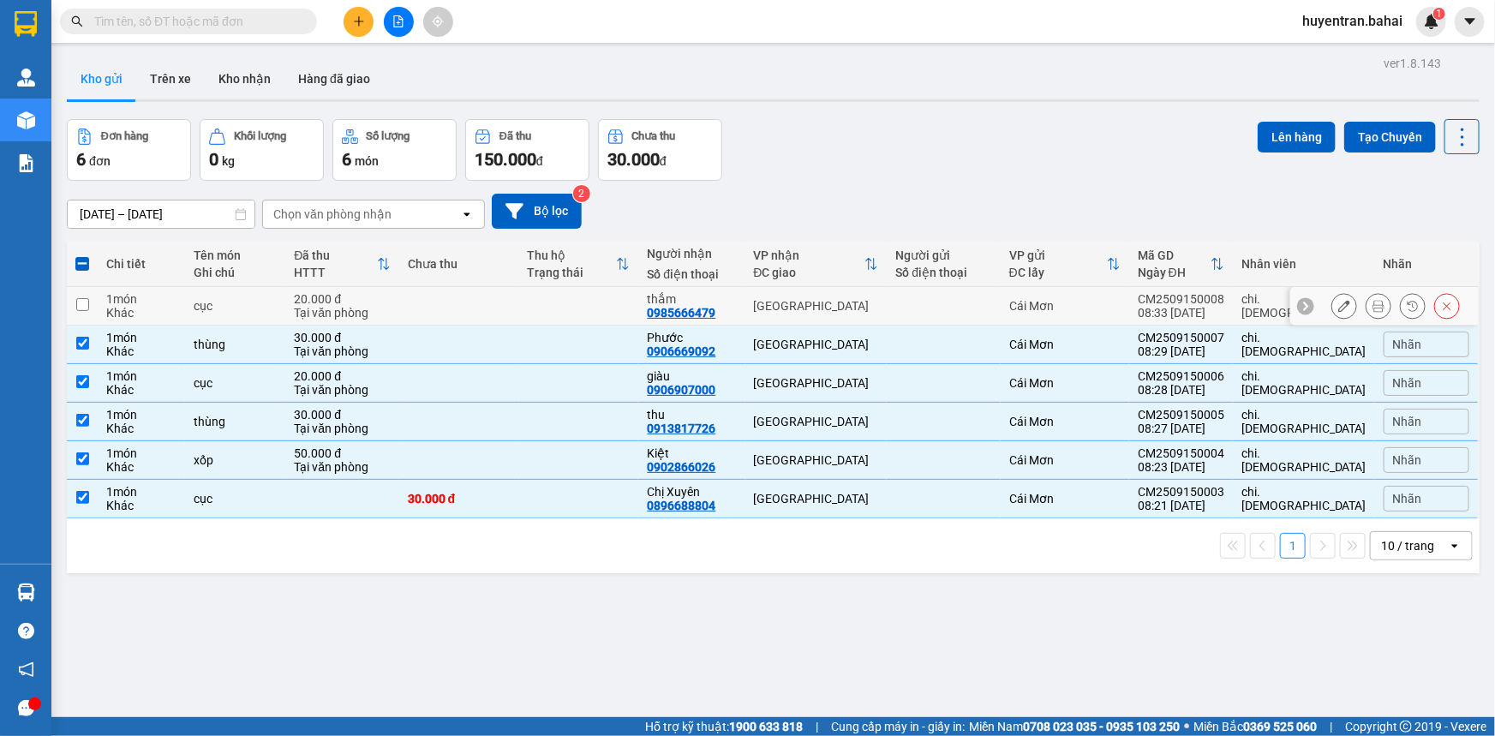
click at [991, 300] on div at bounding box center [943, 306] width 96 height 14
checkbox input "true"
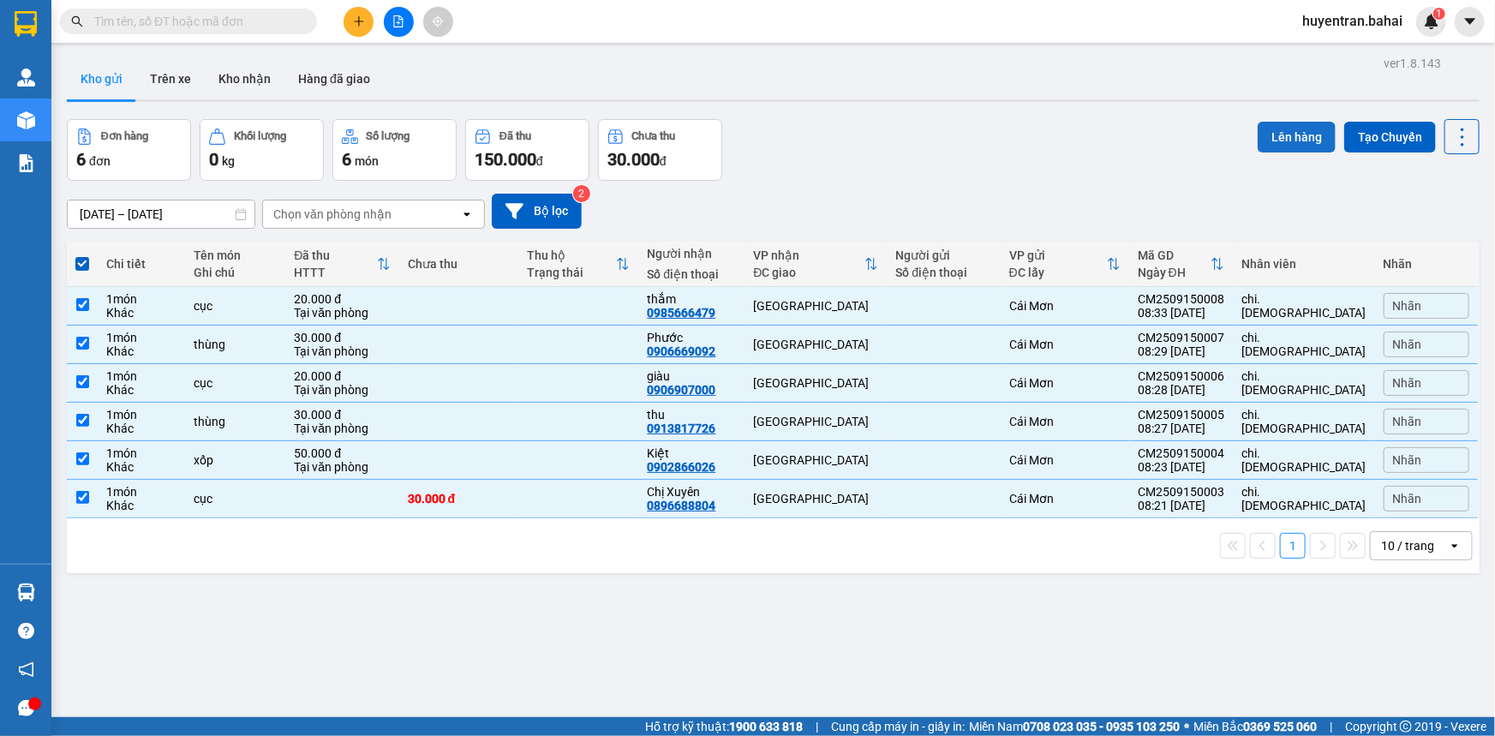
click at [1300, 138] on button "Lên hàng" at bounding box center [1297, 137] width 78 height 31
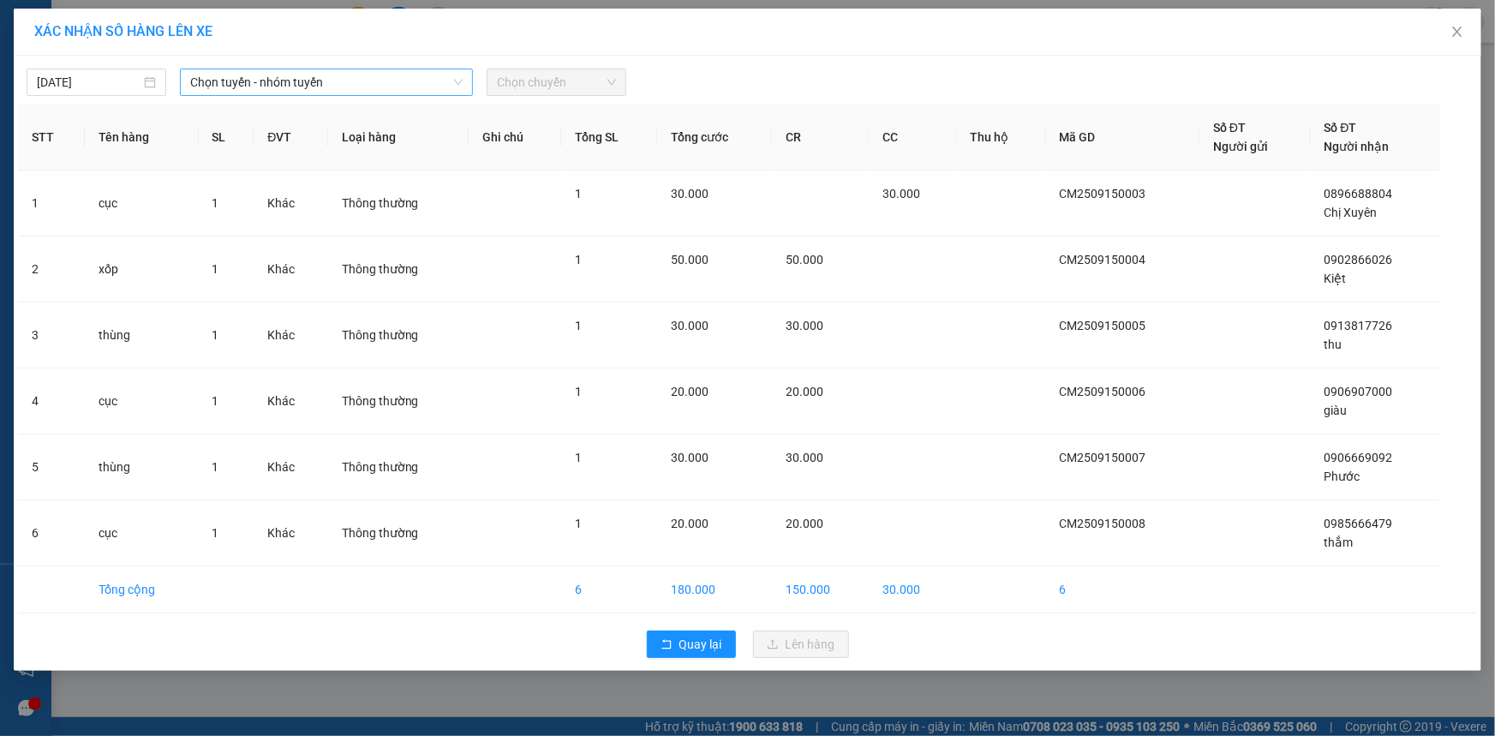
click at [441, 94] on span "Chọn tuyến - nhóm tuyến" at bounding box center [326, 82] width 272 height 26
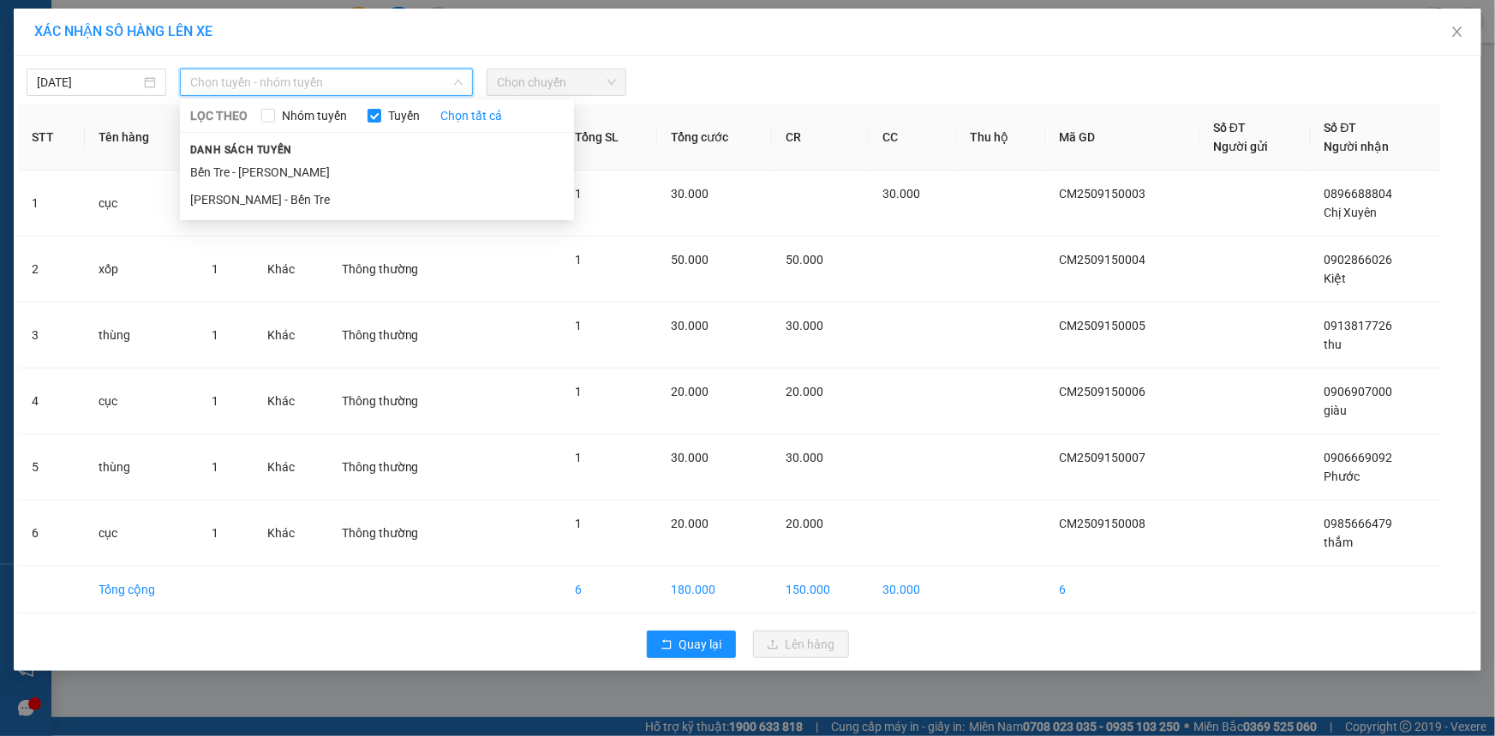
click at [428, 181] on li "Bến Tre - [PERSON_NAME]" at bounding box center [377, 171] width 394 height 27
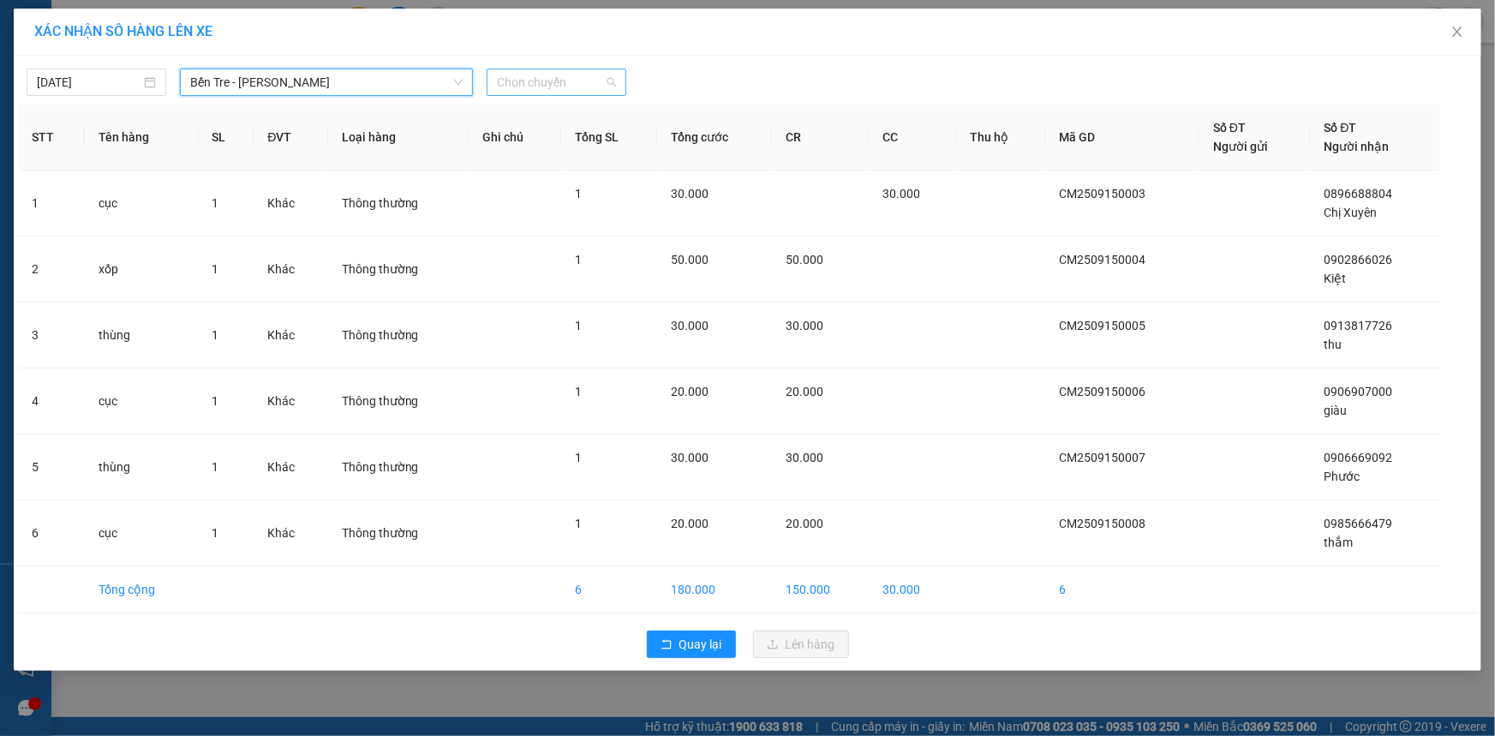
drag, startPoint x: 601, startPoint y: 73, endPoint x: 602, endPoint y: 90, distance: 17.2
click at [602, 75] on span "Chọn chuyến" at bounding box center [556, 82] width 119 height 26
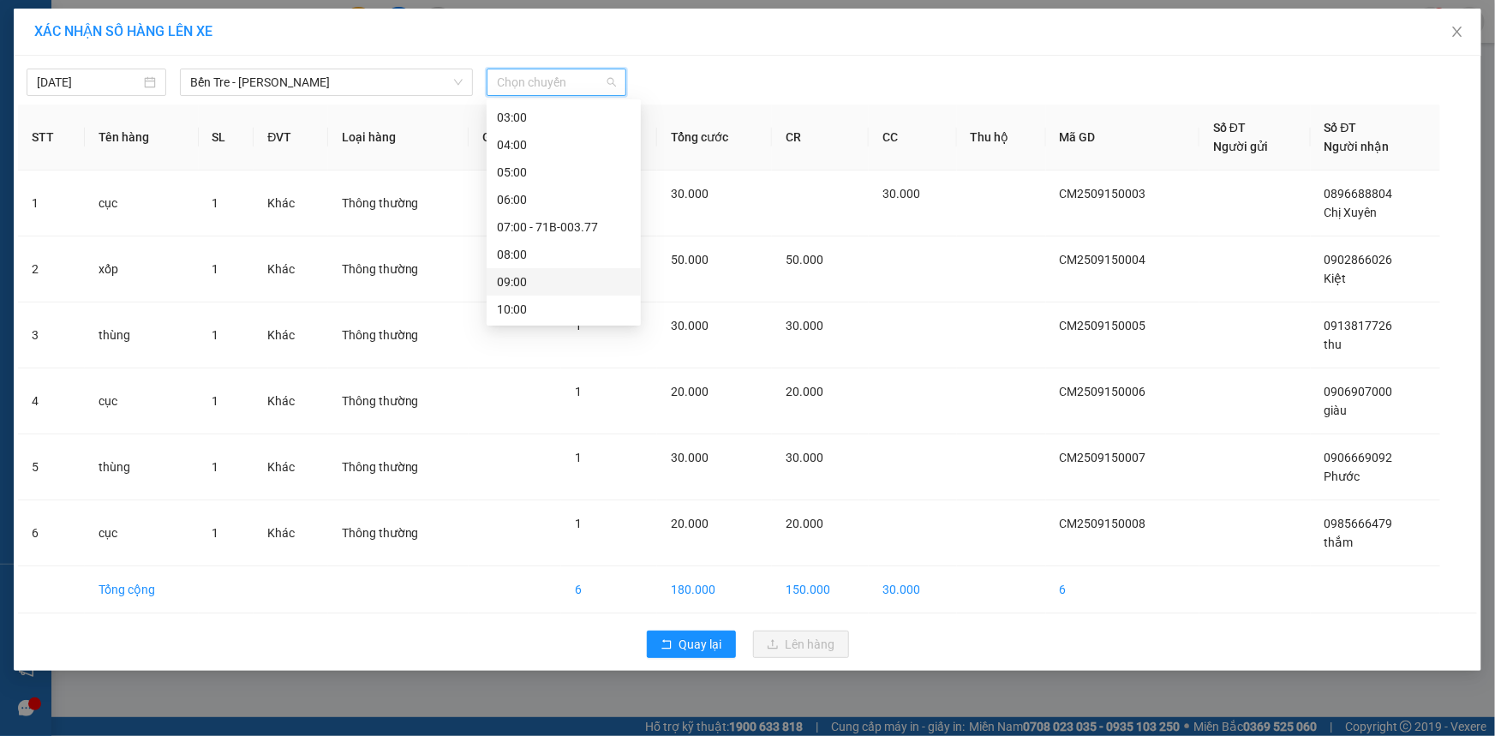
scroll to position [77, 0]
click at [571, 267] on div "09:00" at bounding box center [564, 258] width 154 height 27
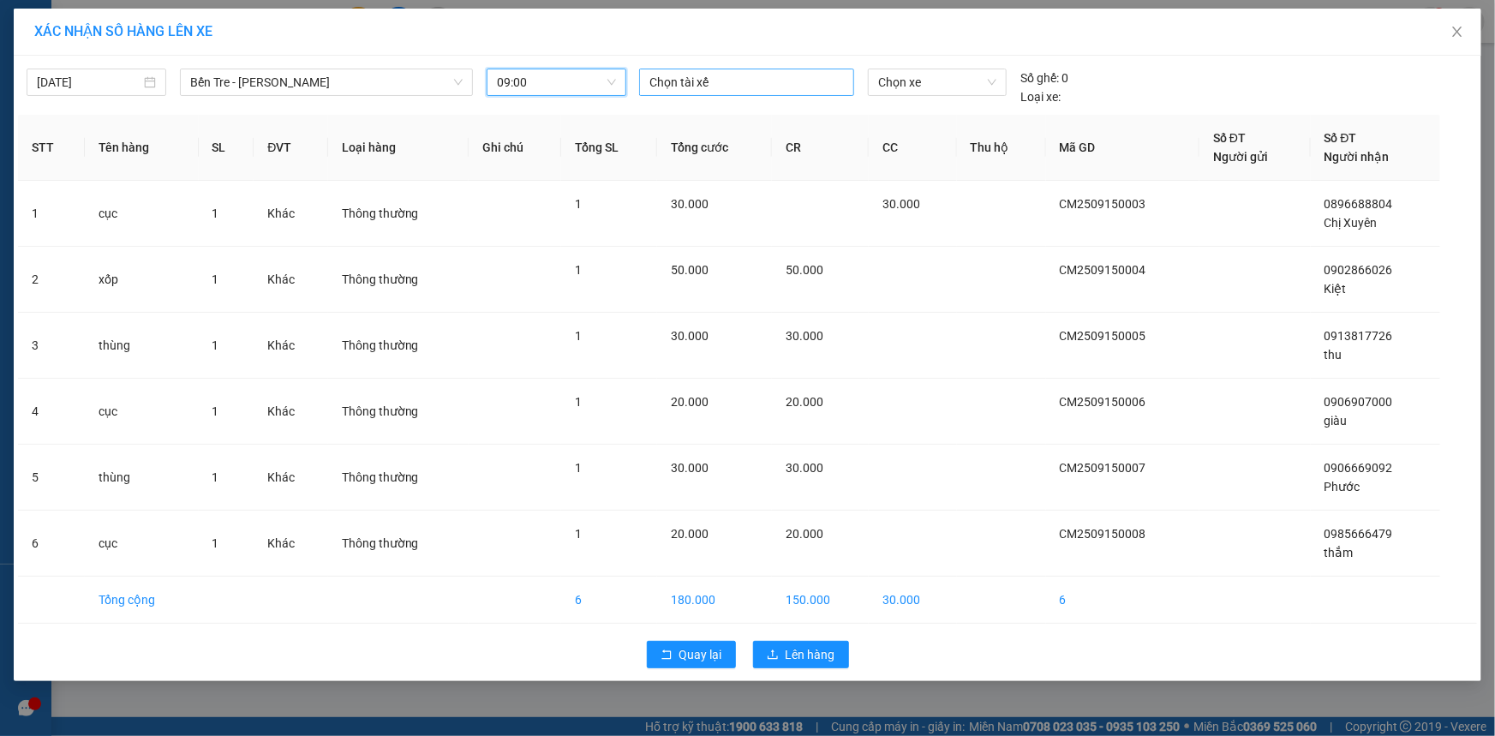
click at [756, 78] on div at bounding box center [746, 82] width 206 height 21
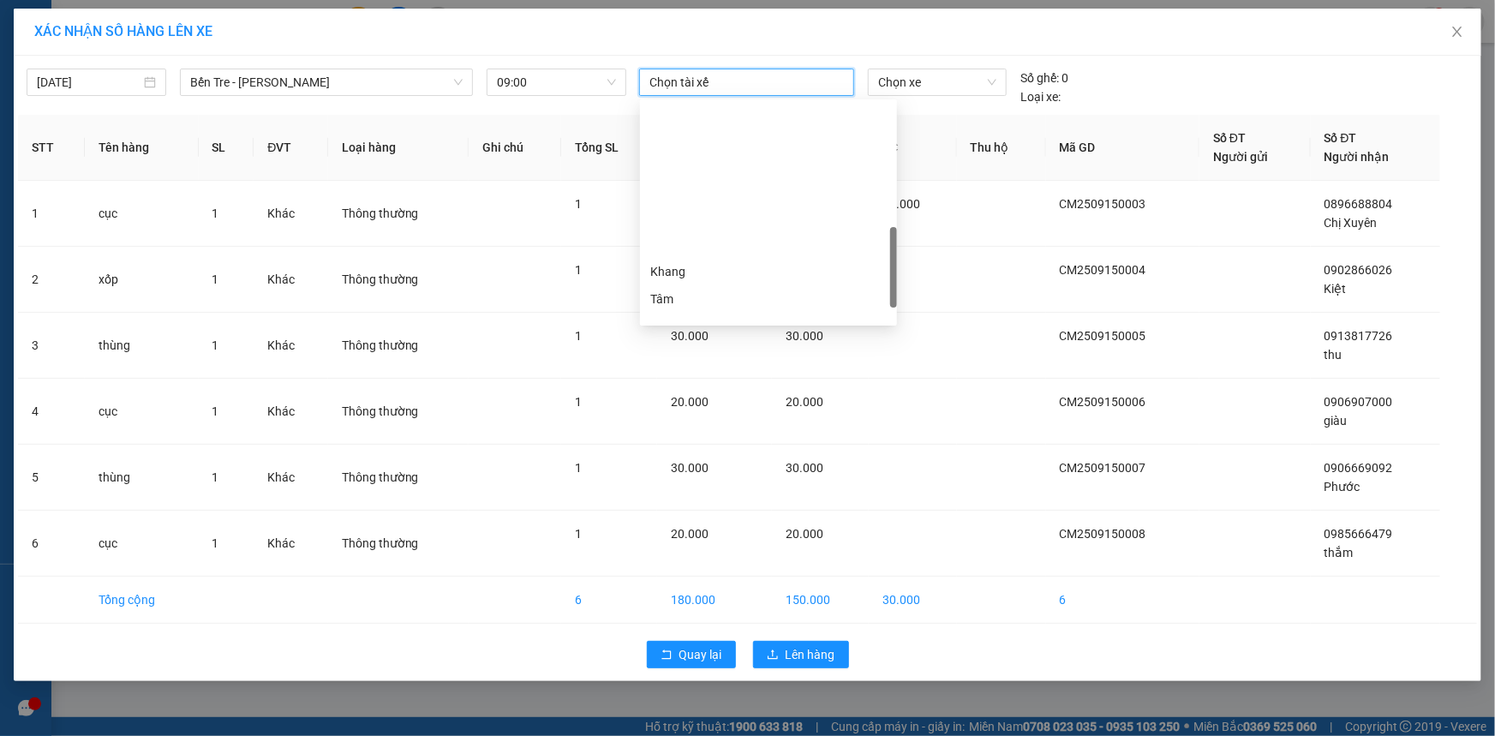
scroll to position [467, 0]
click at [726, 278] on div "Duy Nhỏ" at bounding box center [768, 280] width 236 height 19
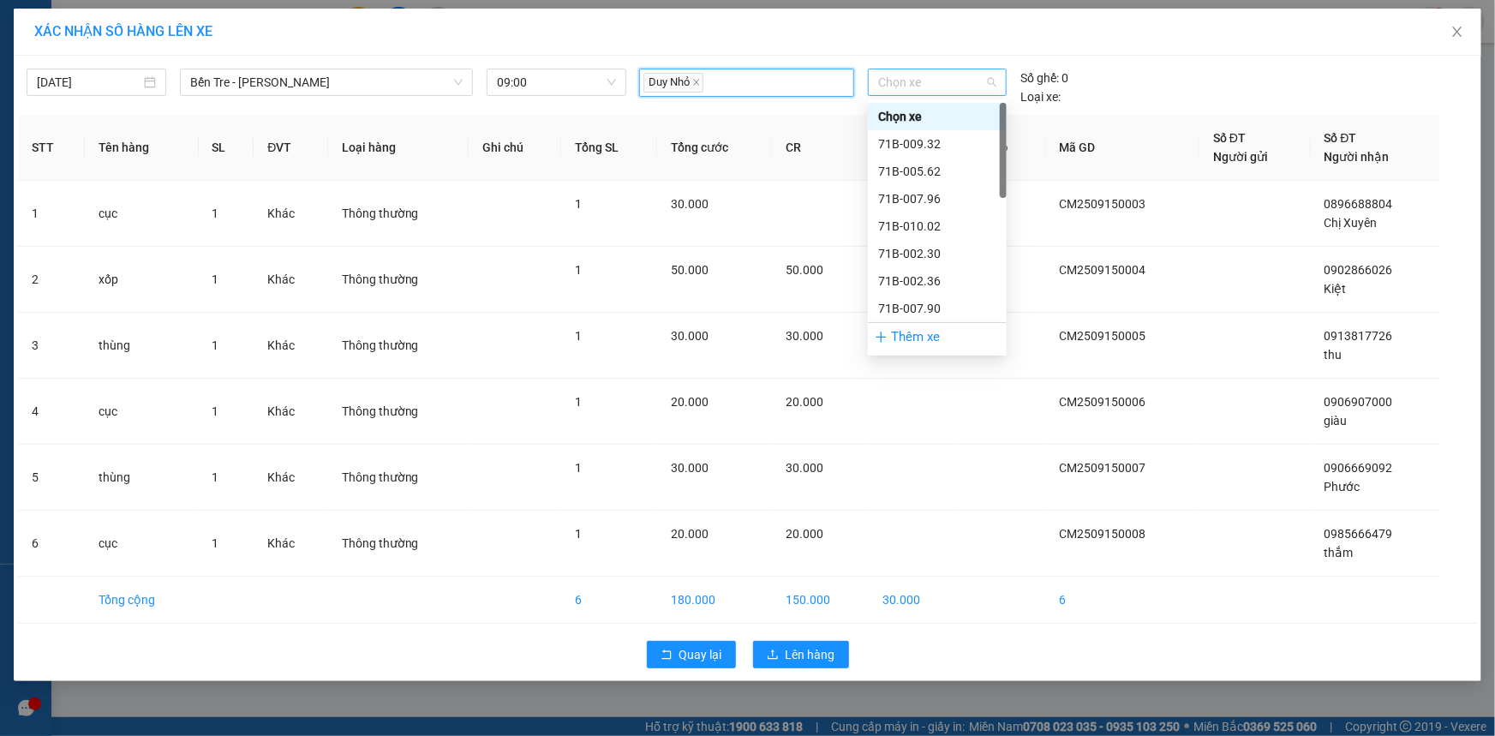
click at [962, 85] on span "Chọn xe" at bounding box center [937, 82] width 118 height 26
click at [937, 303] on div "71B-007.90" at bounding box center [937, 308] width 118 height 19
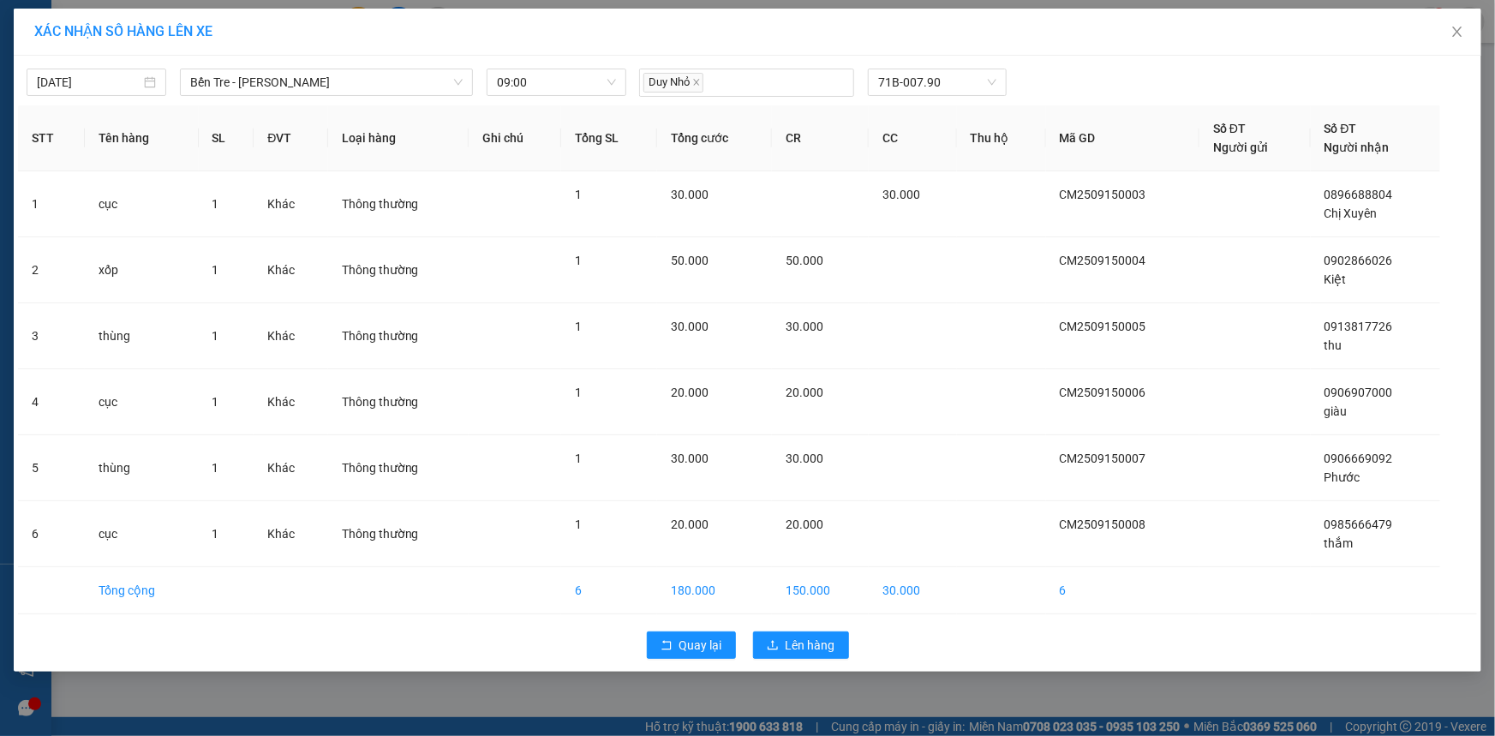
click at [814, 626] on div "Quay lại Lên hàng" at bounding box center [747, 645] width 1459 height 45
click at [814, 636] on span "Lên hàng" at bounding box center [811, 645] width 50 height 19
